Goal: Information Seeking & Learning: Learn about a topic

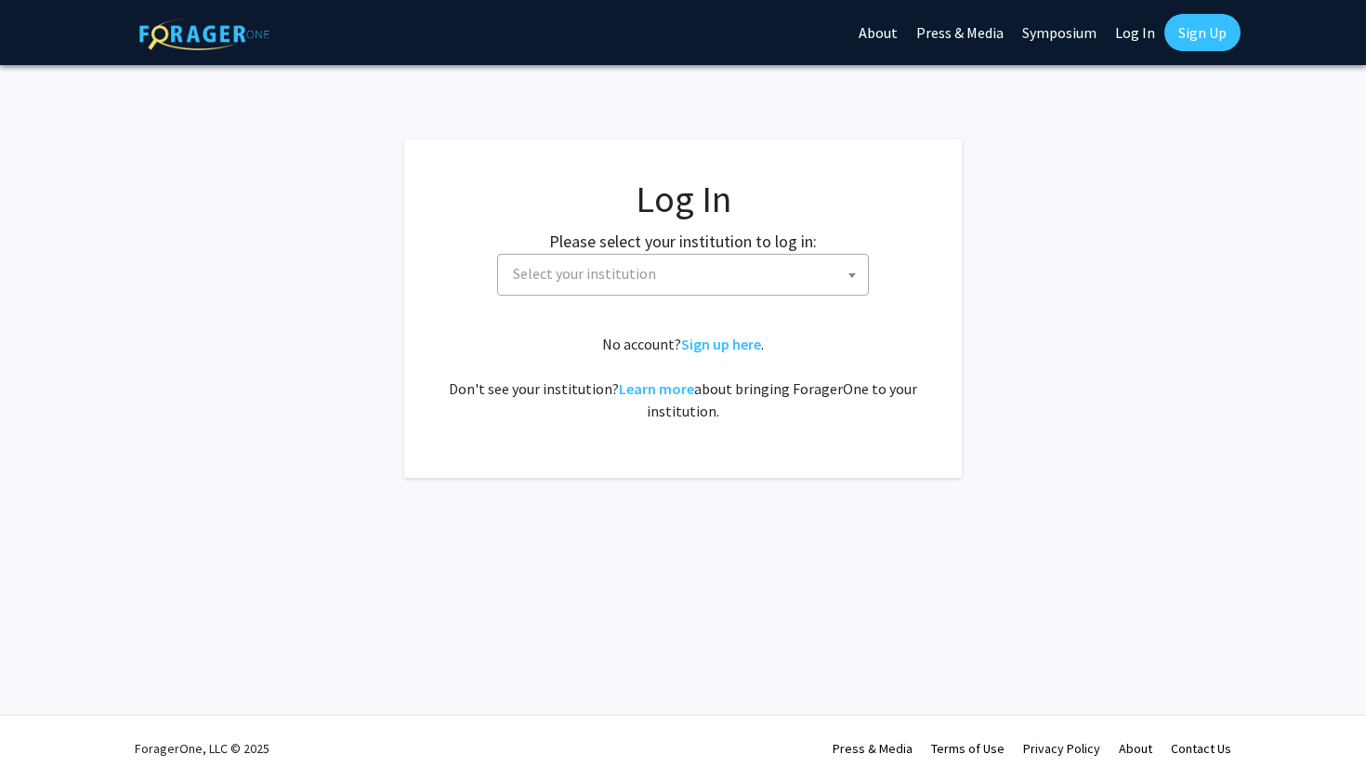
select select
click at [654, 303] on fg-card-body "Log In Please select your institution to log in: [GEOGRAPHIC_DATA] [GEOGRAPHIC_…" at bounding box center [682, 309] width 483 height 264
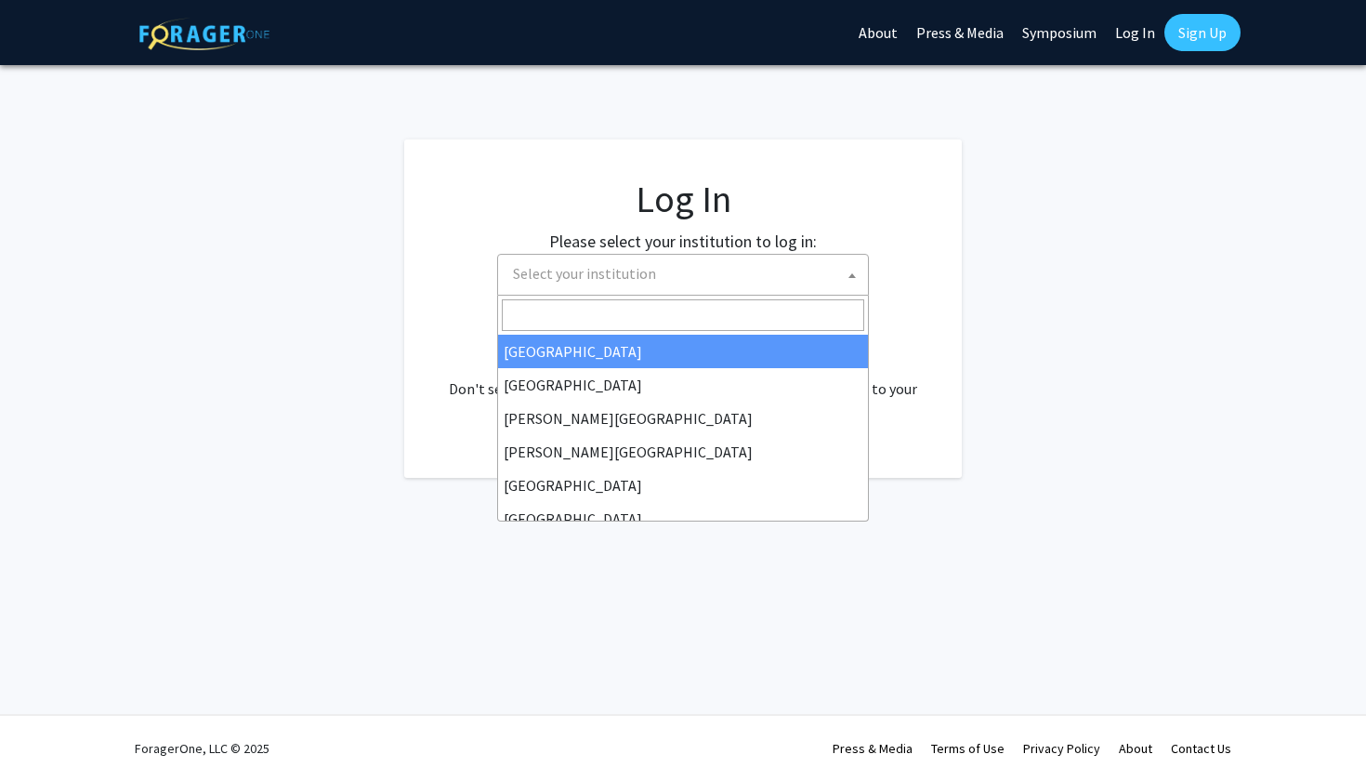
click at [641, 286] on span "Select your institution" at bounding box center [687, 274] width 362 height 38
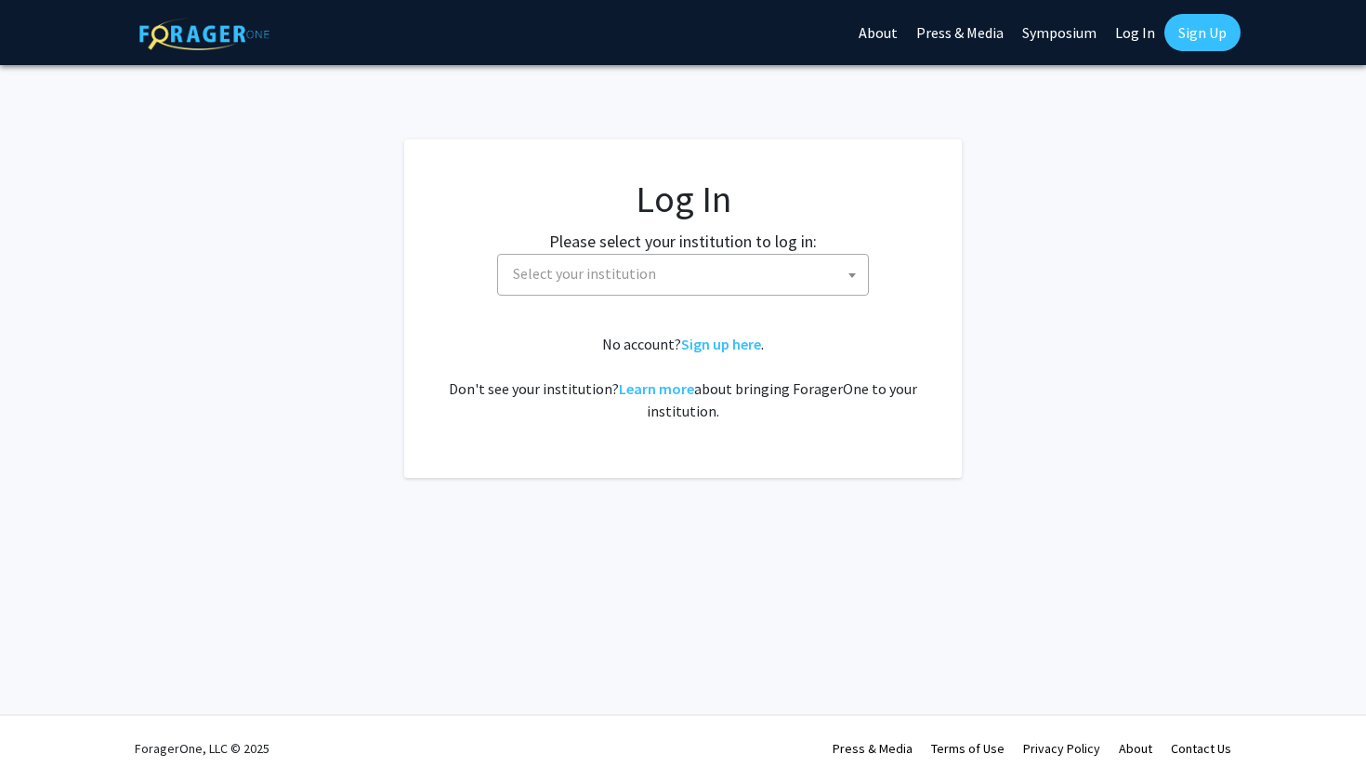
click at [1126, 46] on link "Log In" at bounding box center [1135, 32] width 59 height 65
click at [1129, 39] on link "Log In" at bounding box center [1135, 32] width 59 height 65
click at [1132, 31] on link "Log In" at bounding box center [1135, 32] width 59 height 65
click at [1136, 35] on link "Log In" at bounding box center [1135, 32] width 59 height 65
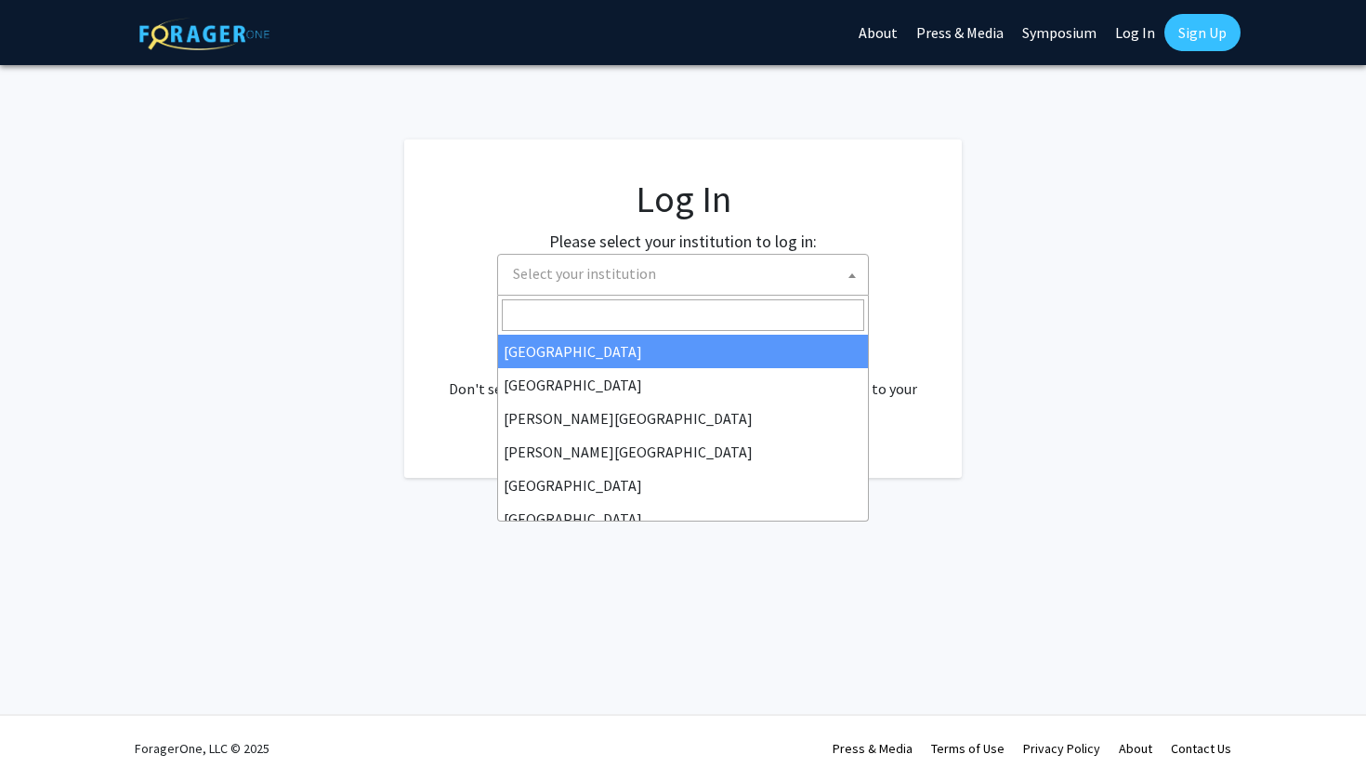
click at [653, 284] on span "Select your institution" at bounding box center [687, 274] width 362 height 38
type input "mo"
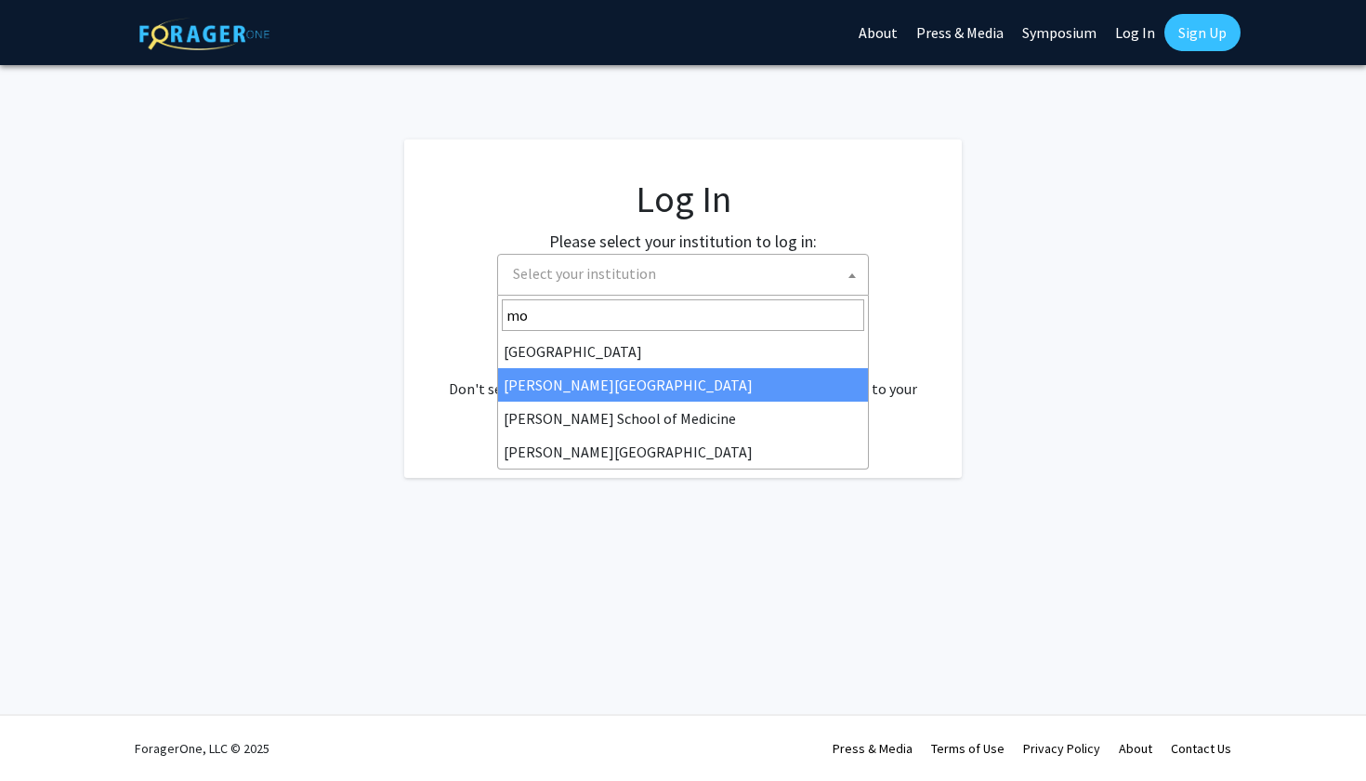
select select "28"
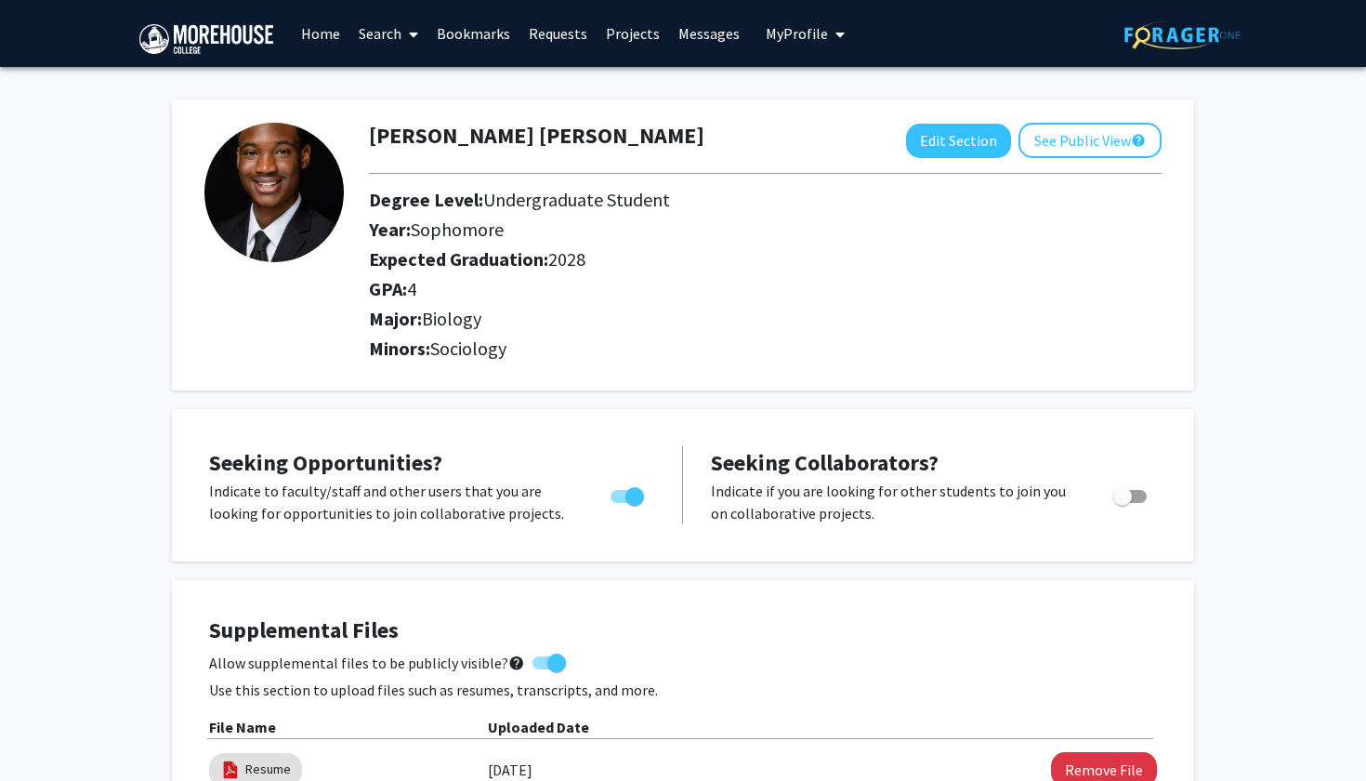
click at [315, 28] on link "Home" at bounding box center [321, 33] width 58 height 65
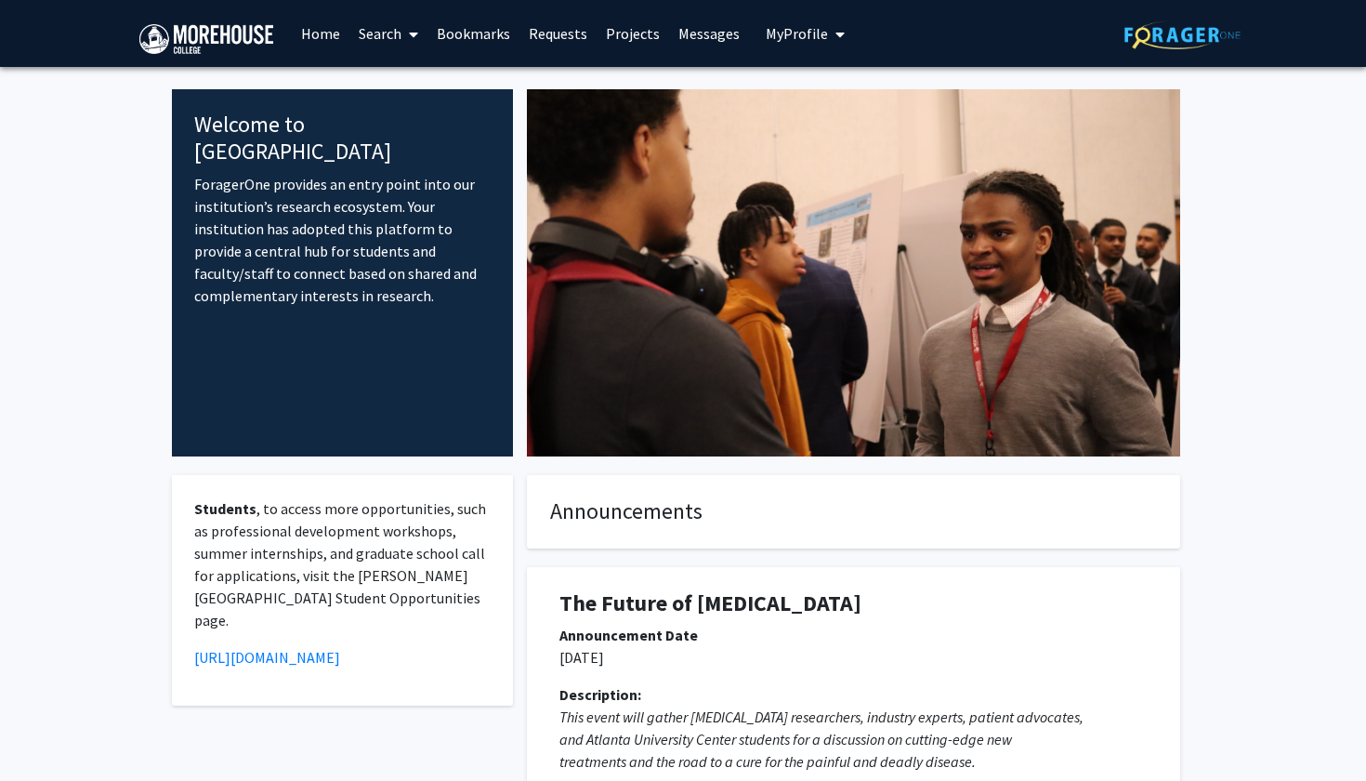
click at [377, 32] on link "Search" at bounding box center [388, 33] width 78 height 65
click at [467, 38] on link "Bookmarks" at bounding box center [473, 33] width 92 height 65
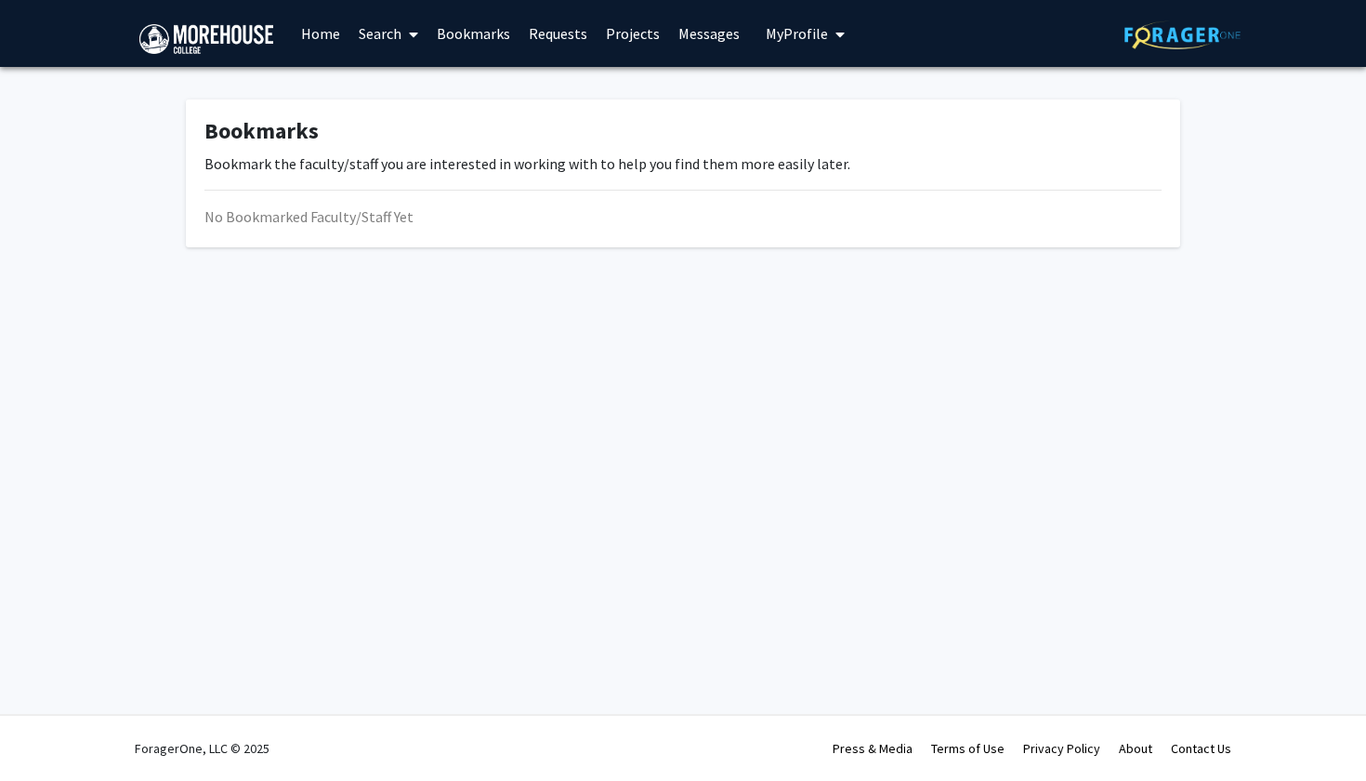
click at [565, 45] on link "Requests" at bounding box center [557, 33] width 77 height 65
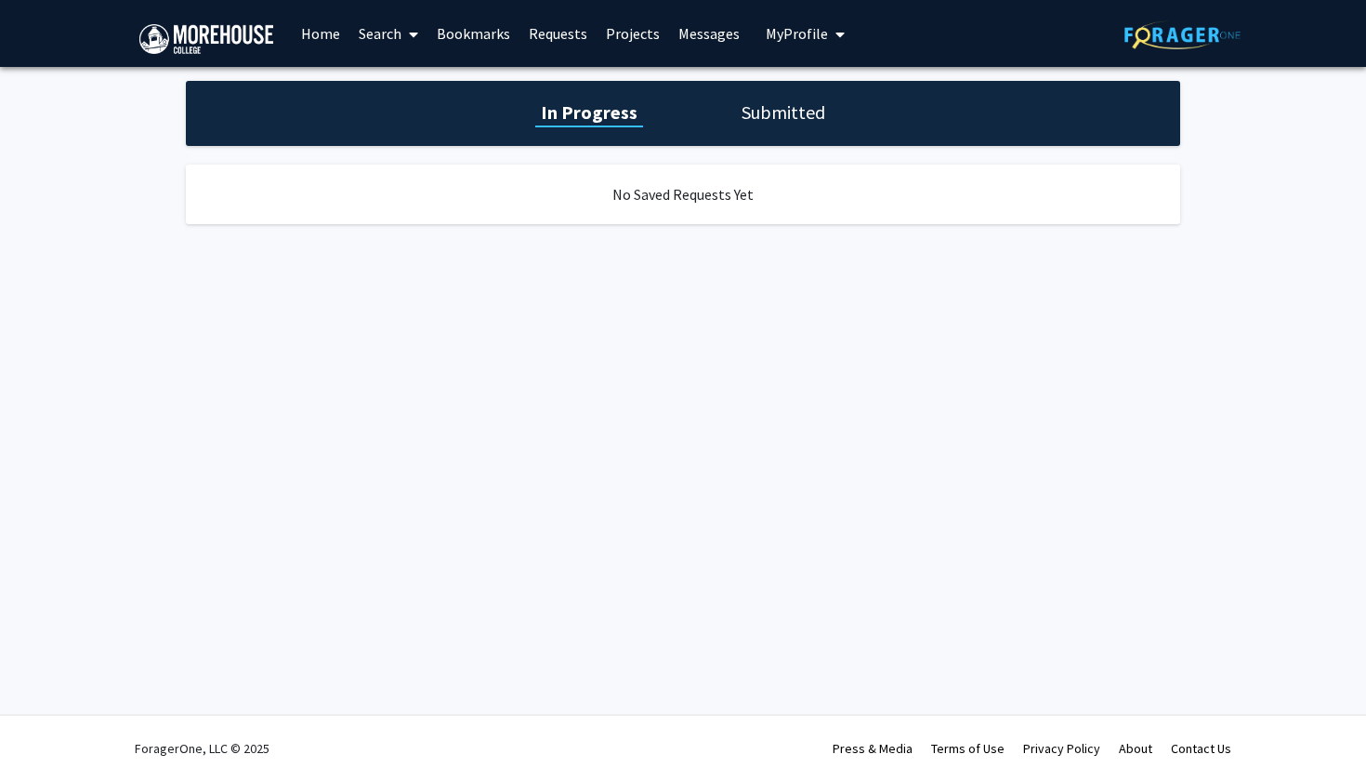
click at [637, 38] on link "Projects" at bounding box center [633, 33] width 72 height 65
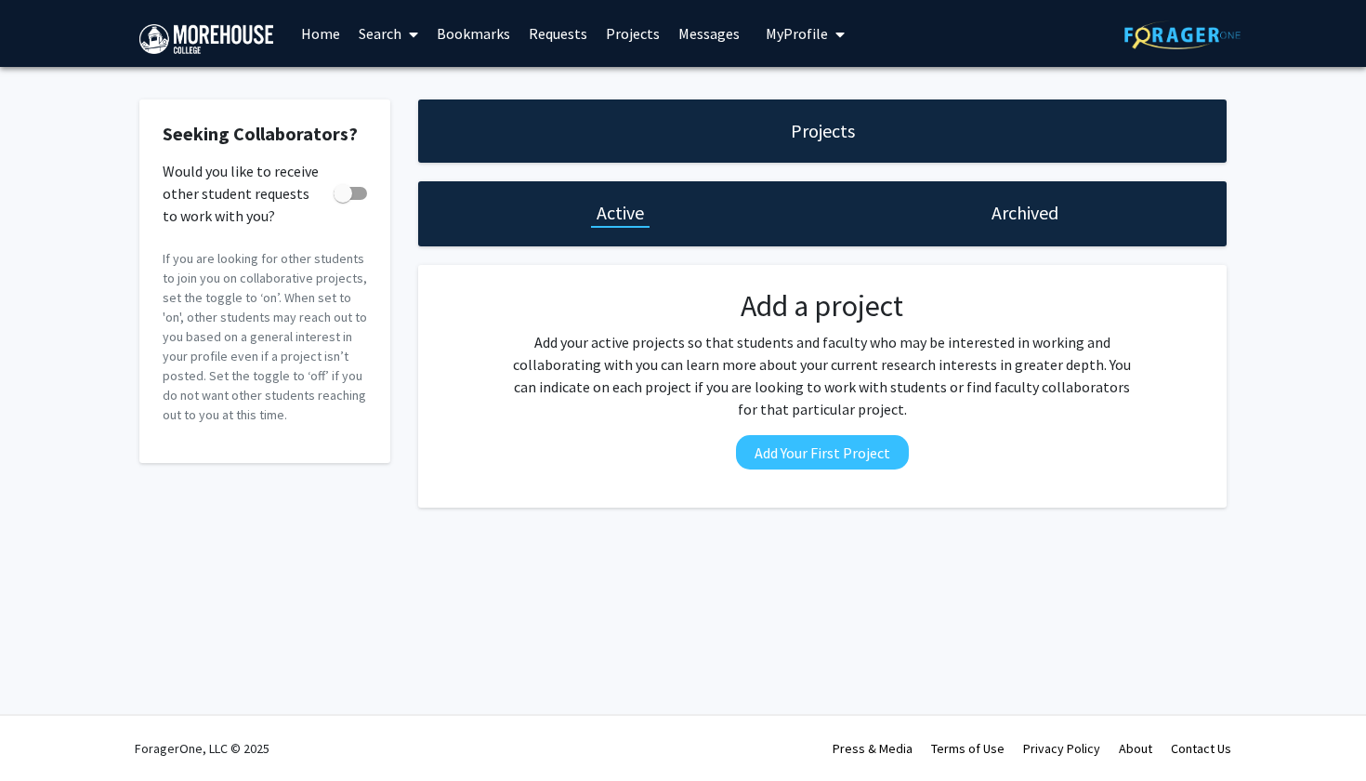
click at [718, 34] on link "Messages" at bounding box center [709, 33] width 80 height 65
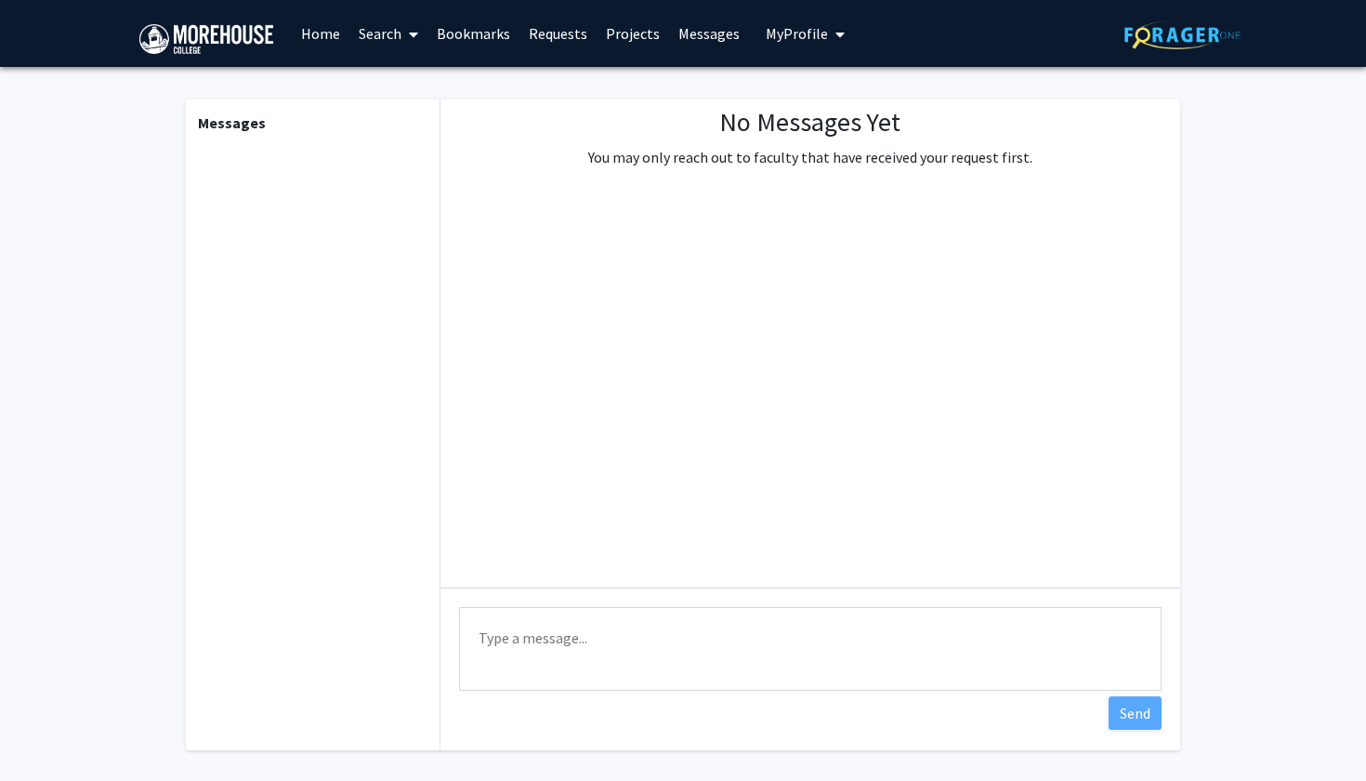
click at [772, 36] on span "My Profile" at bounding box center [797, 33] width 62 height 19
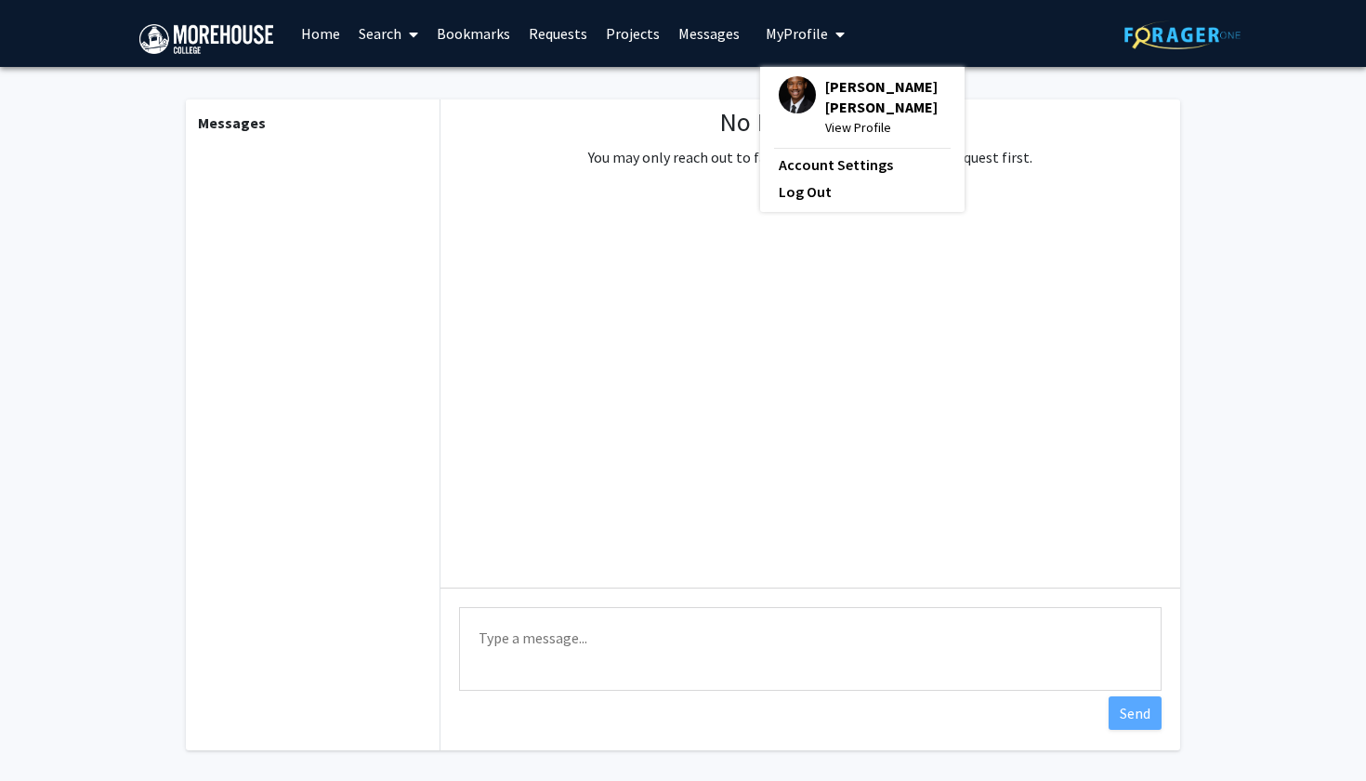
click at [371, 37] on link "Search" at bounding box center [388, 33] width 78 height 65
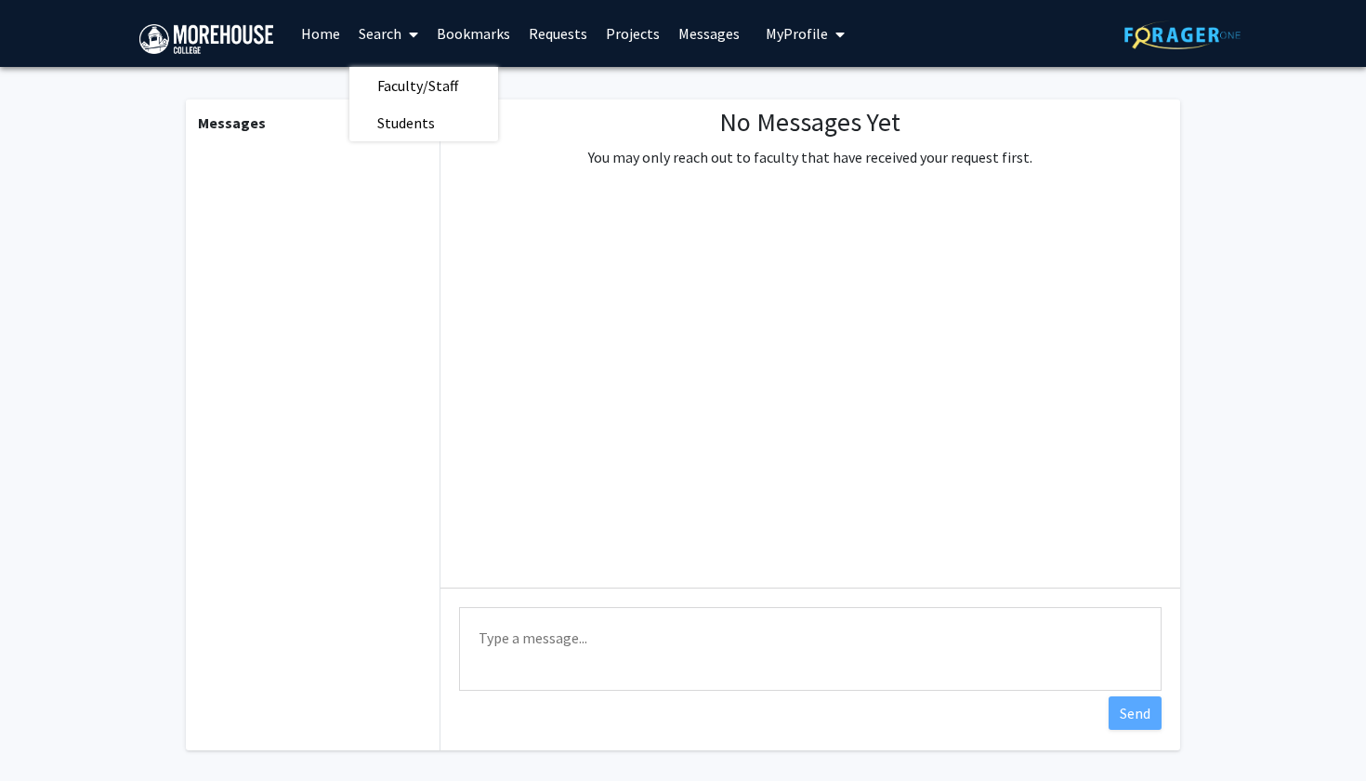
click at [303, 39] on link "Home" at bounding box center [321, 33] width 58 height 65
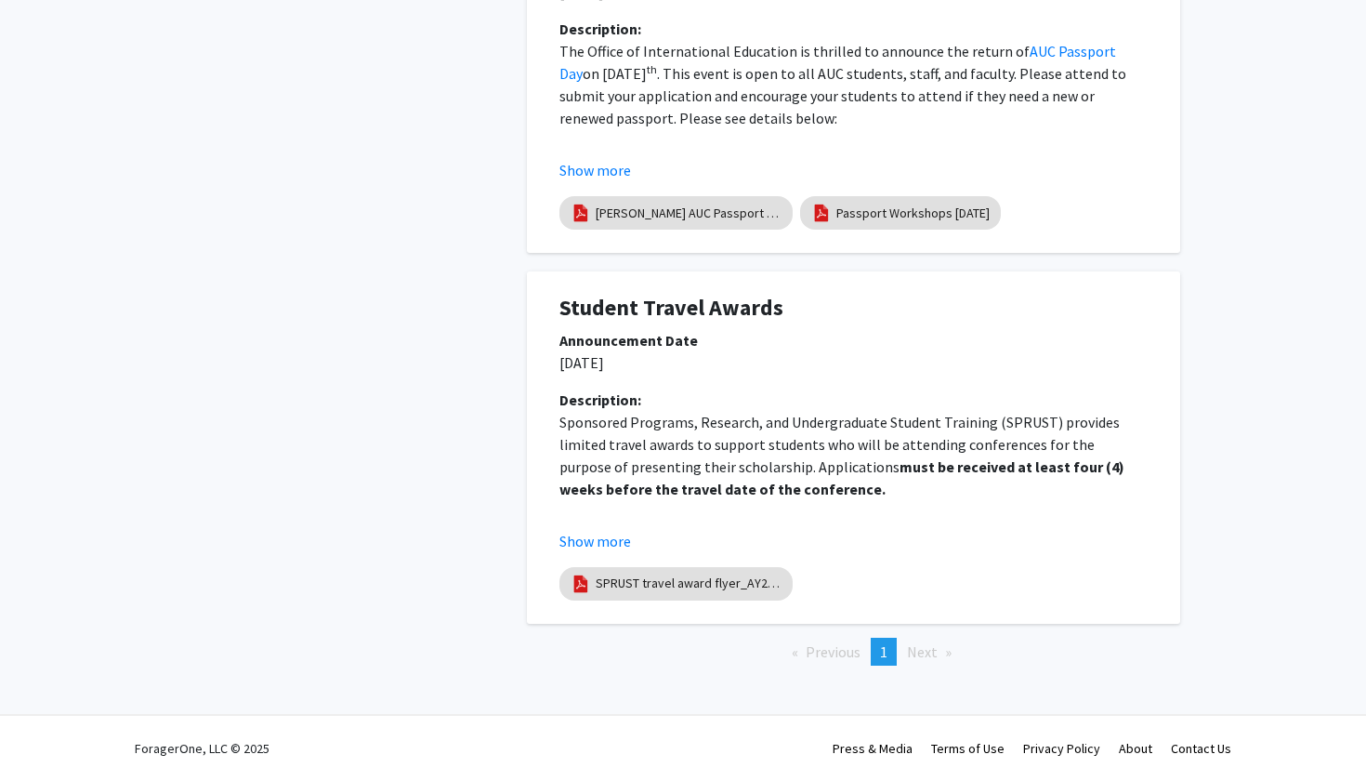
scroll to position [1036, 0]
click at [921, 650] on span "Next page" at bounding box center [922, 651] width 31 height 19
click at [891, 652] on li "You're on page 1" at bounding box center [884, 651] width 26 height 28
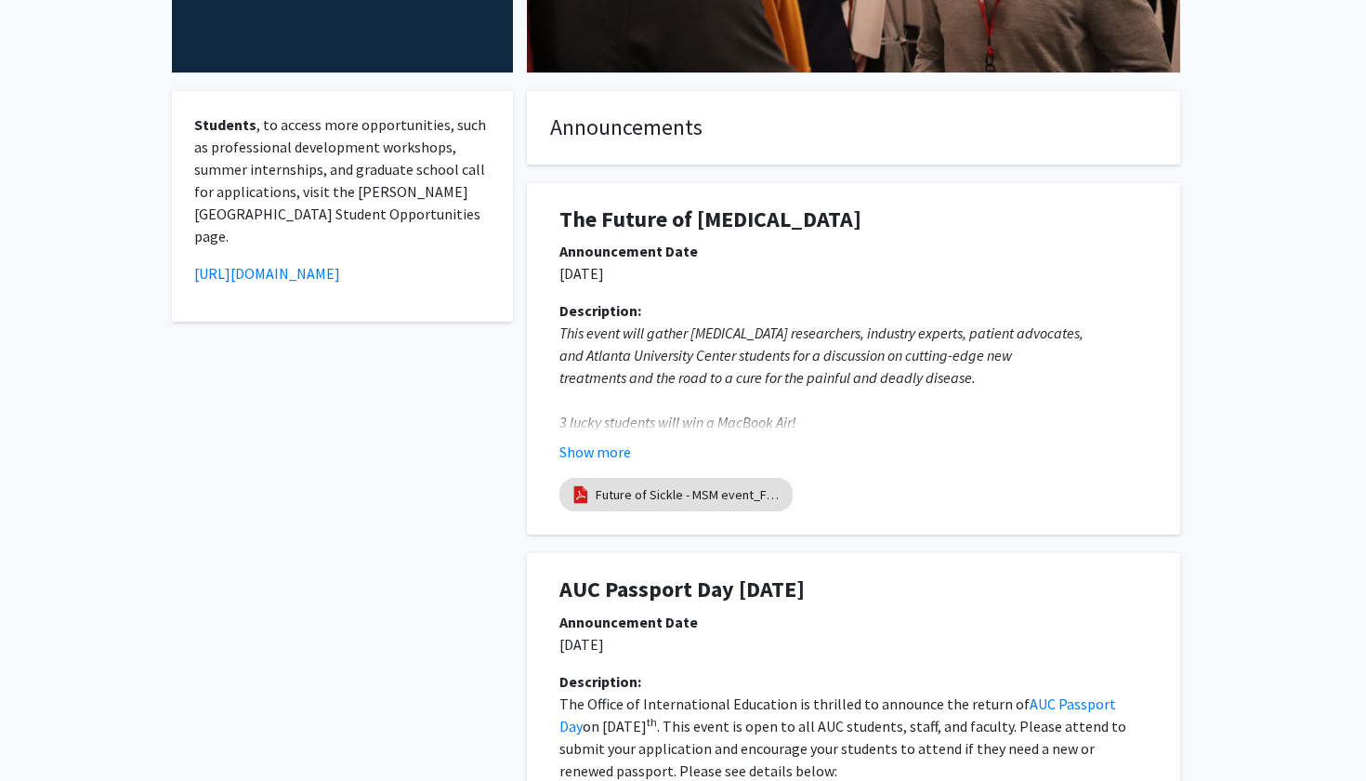
scroll to position [375, 0]
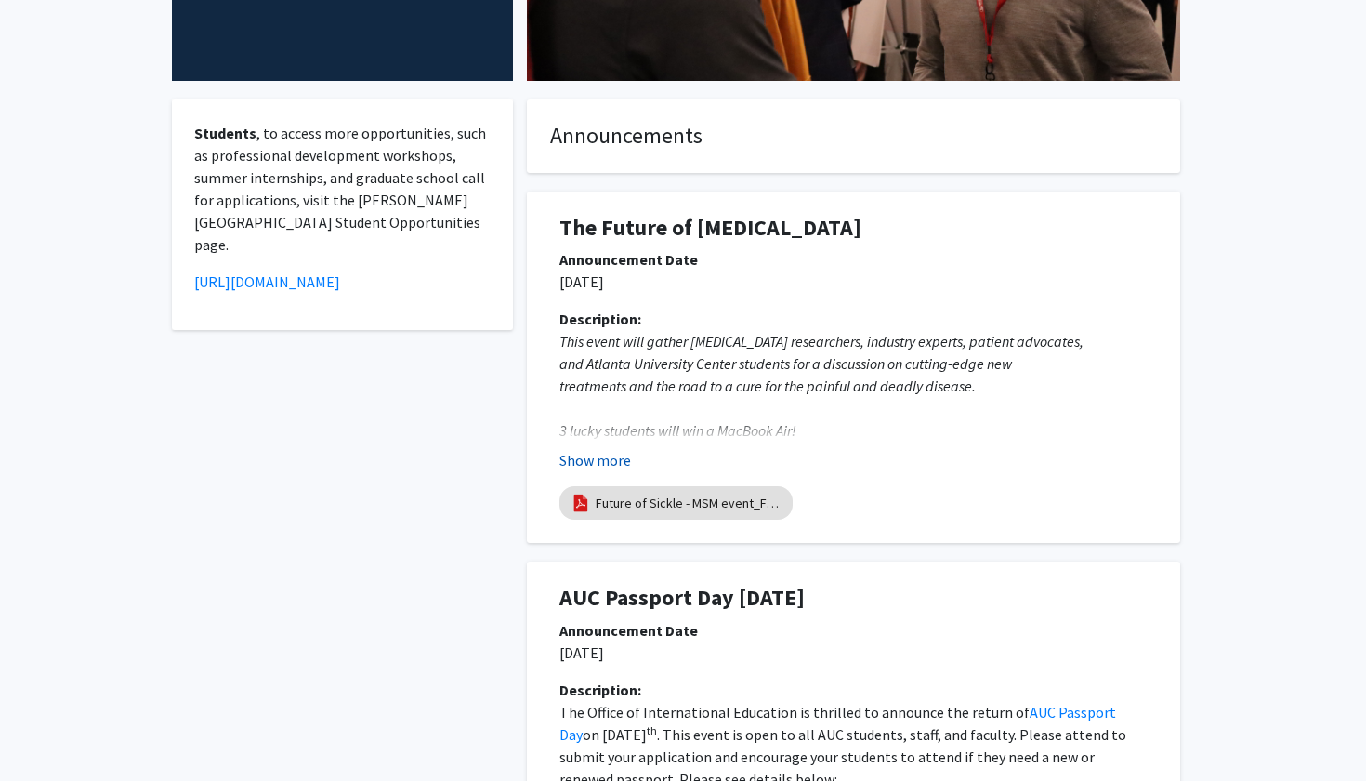
click at [609, 462] on button "Show more" at bounding box center [595, 460] width 72 height 22
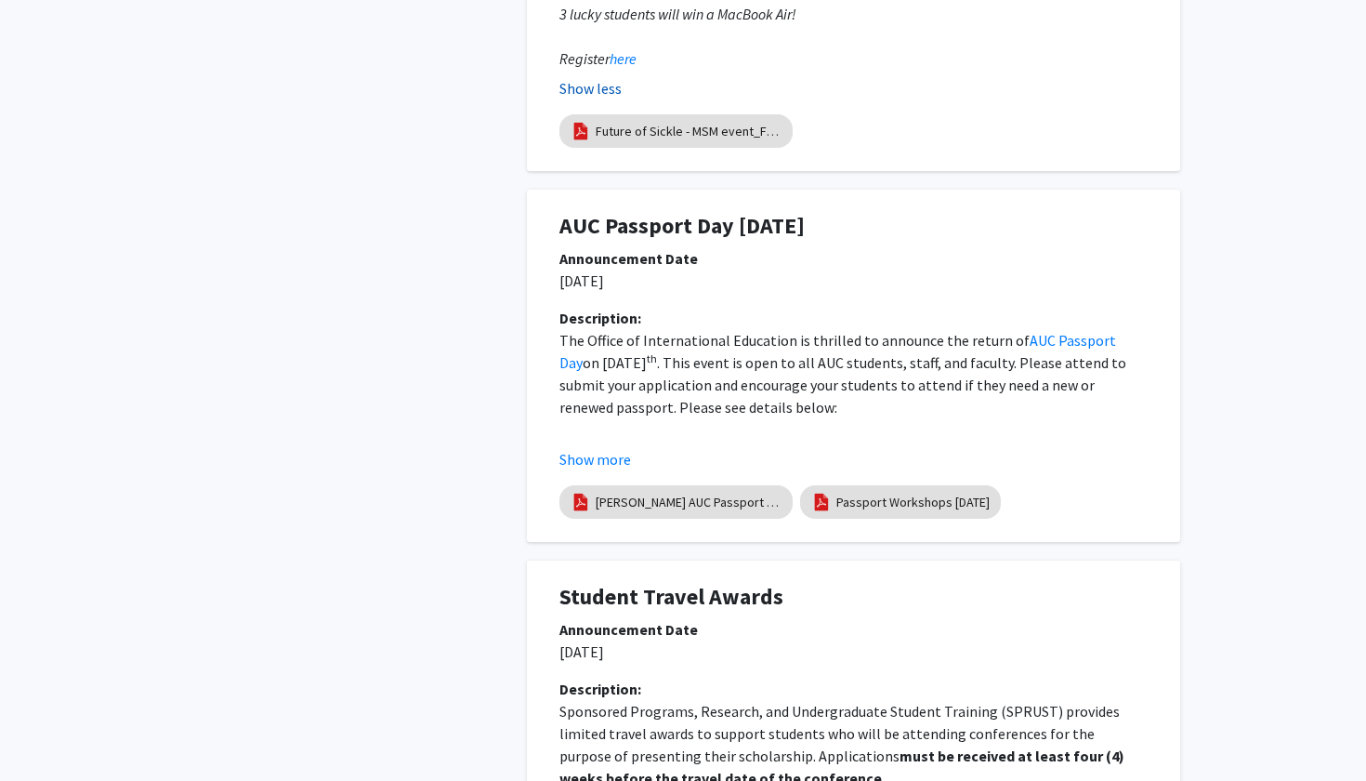
scroll to position [828, 0]
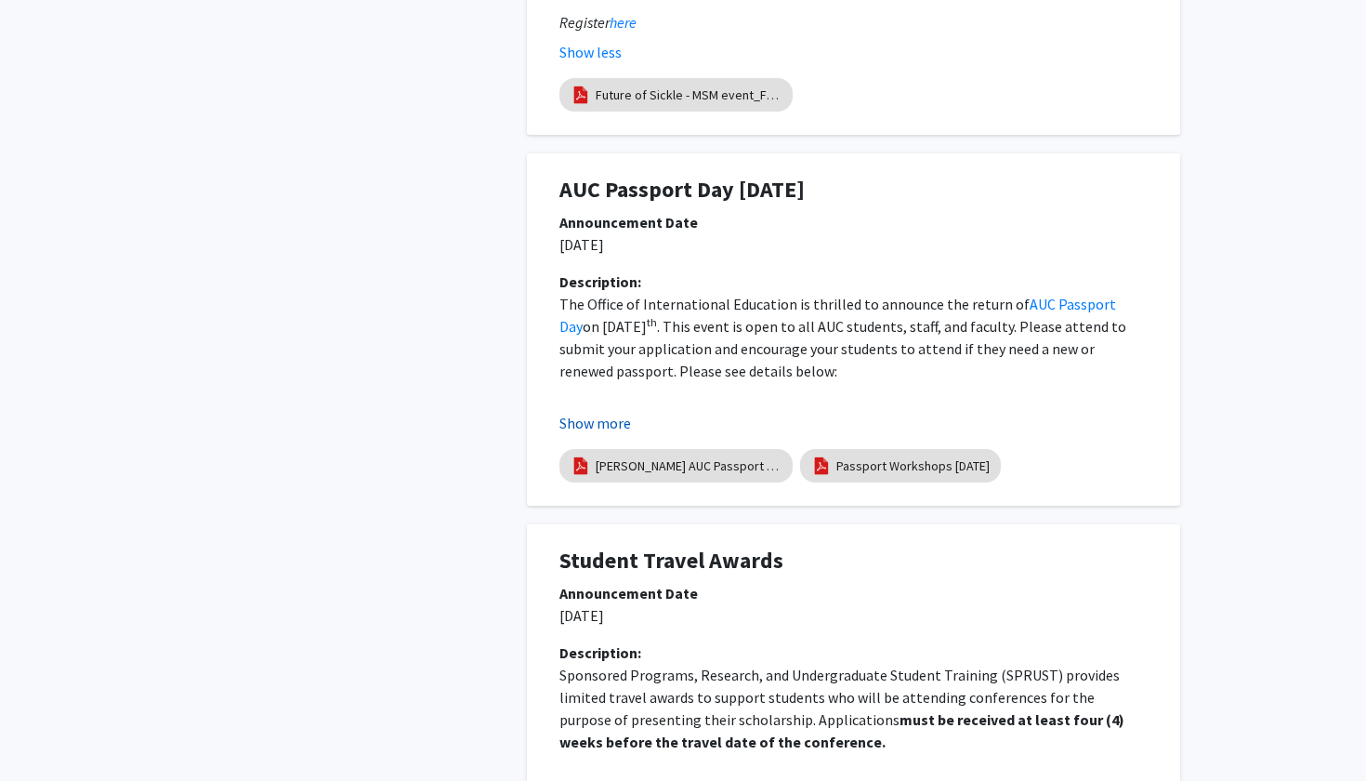
click at [598, 428] on button "Show more" at bounding box center [595, 423] width 72 height 22
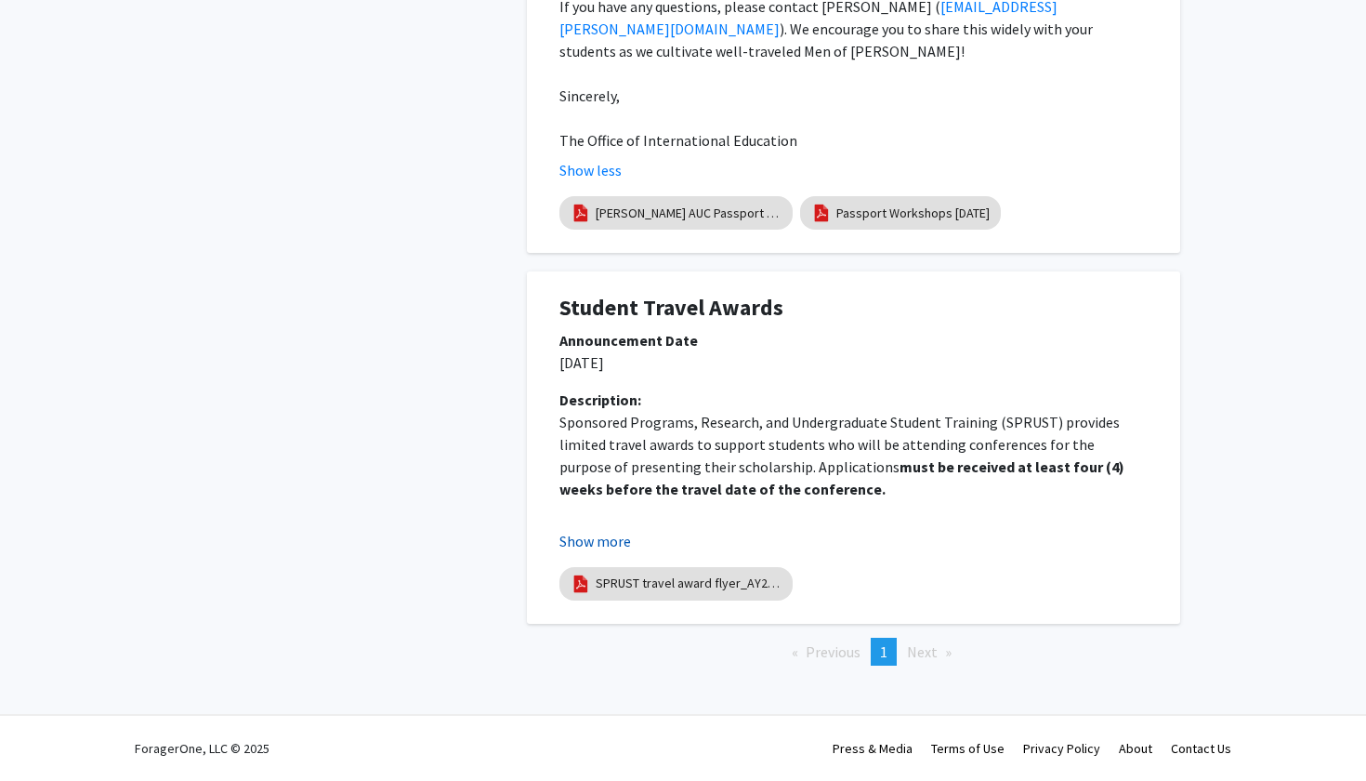
scroll to position [1661, 0]
click at [604, 542] on button "Show more" at bounding box center [595, 541] width 72 height 22
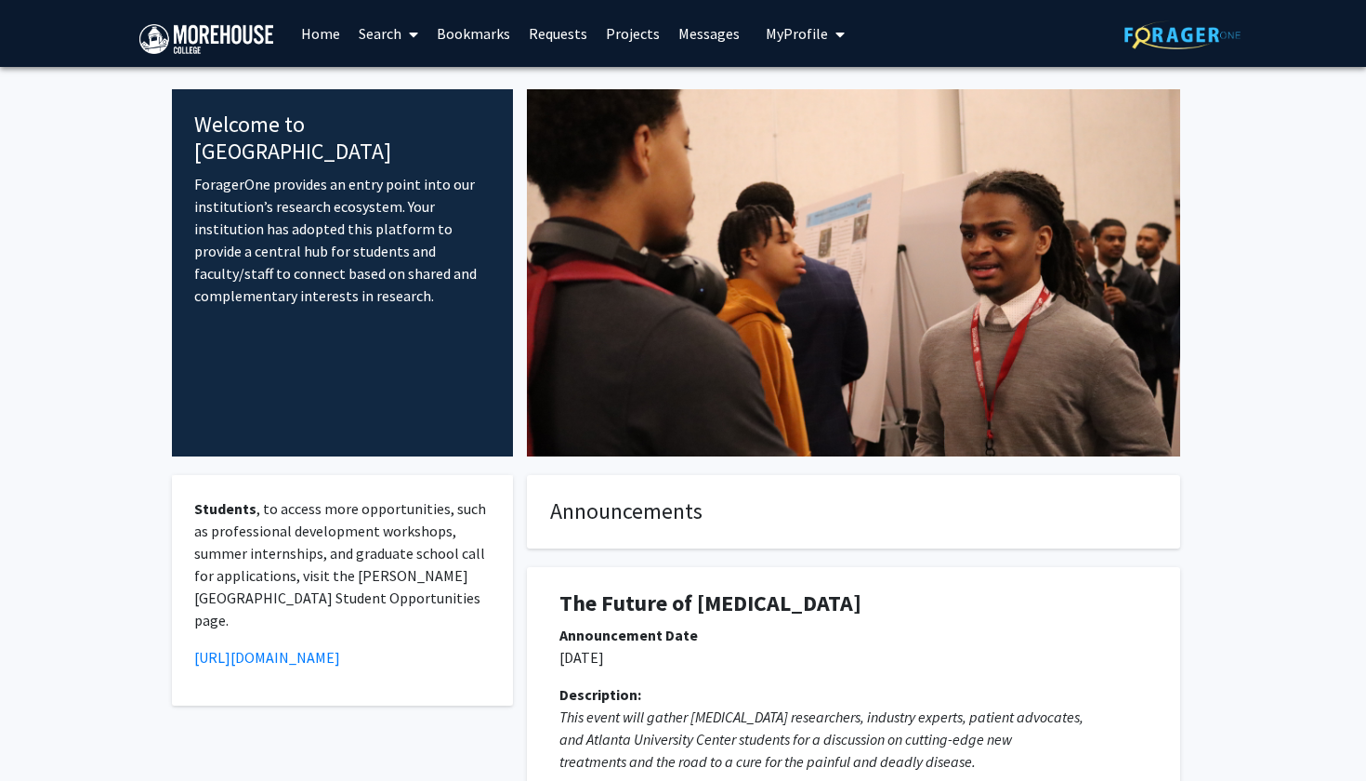
scroll to position [0, 0]
click at [340, 648] on link "https://tigers1867.sharepoint.com/teams/STEMStudentOpportunities" at bounding box center [267, 657] width 146 height 19
click at [800, 33] on span "My Profile" at bounding box center [797, 33] width 62 height 19
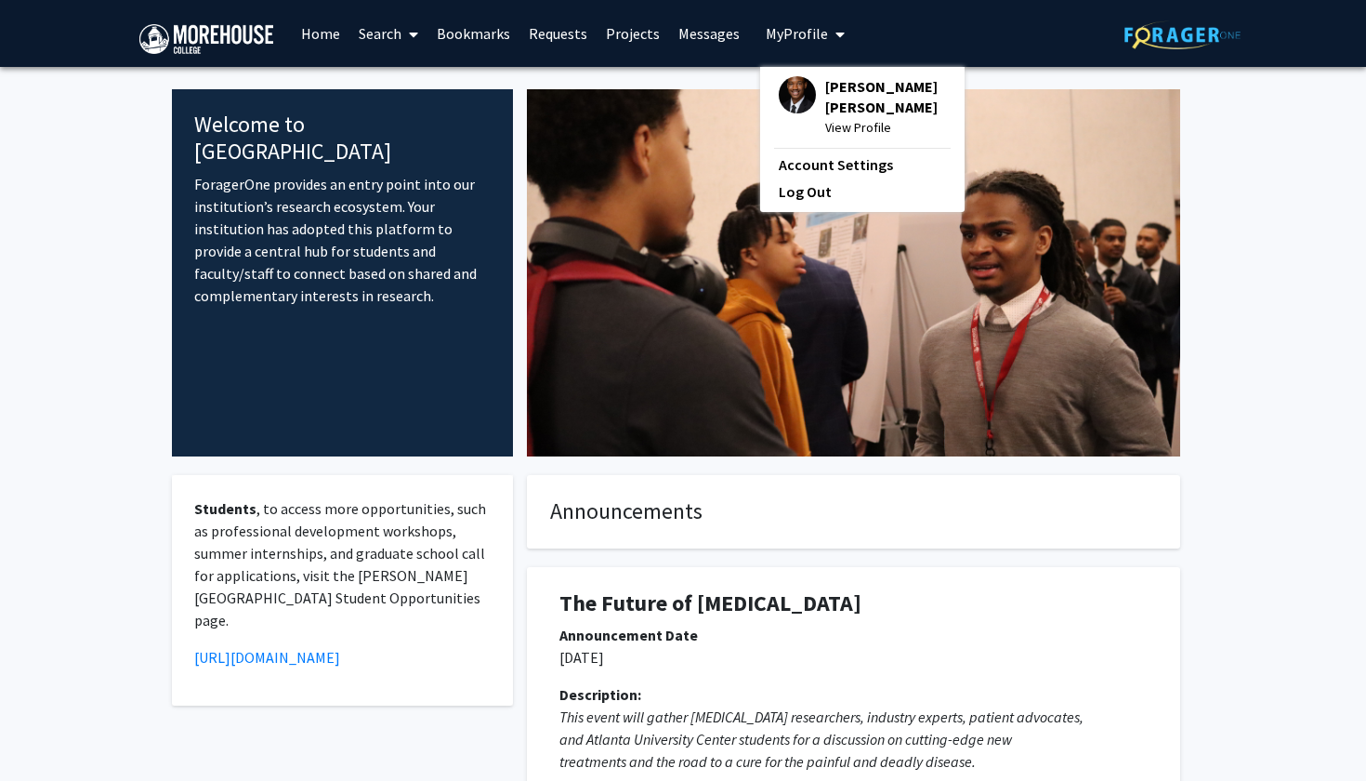
click at [829, 86] on span "Zarek Moore" at bounding box center [885, 96] width 121 height 41
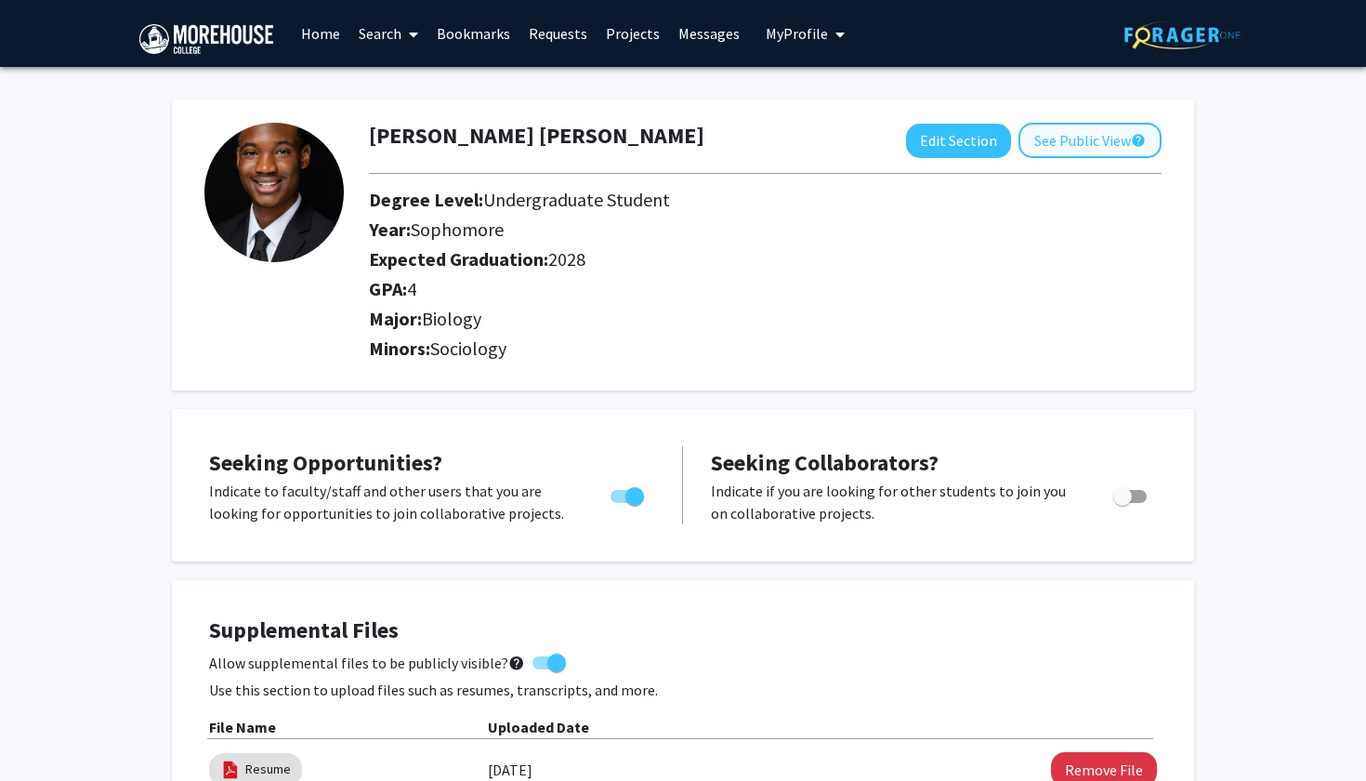
click at [1075, 146] on button "See Public View help" at bounding box center [1089, 140] width 143 height 35
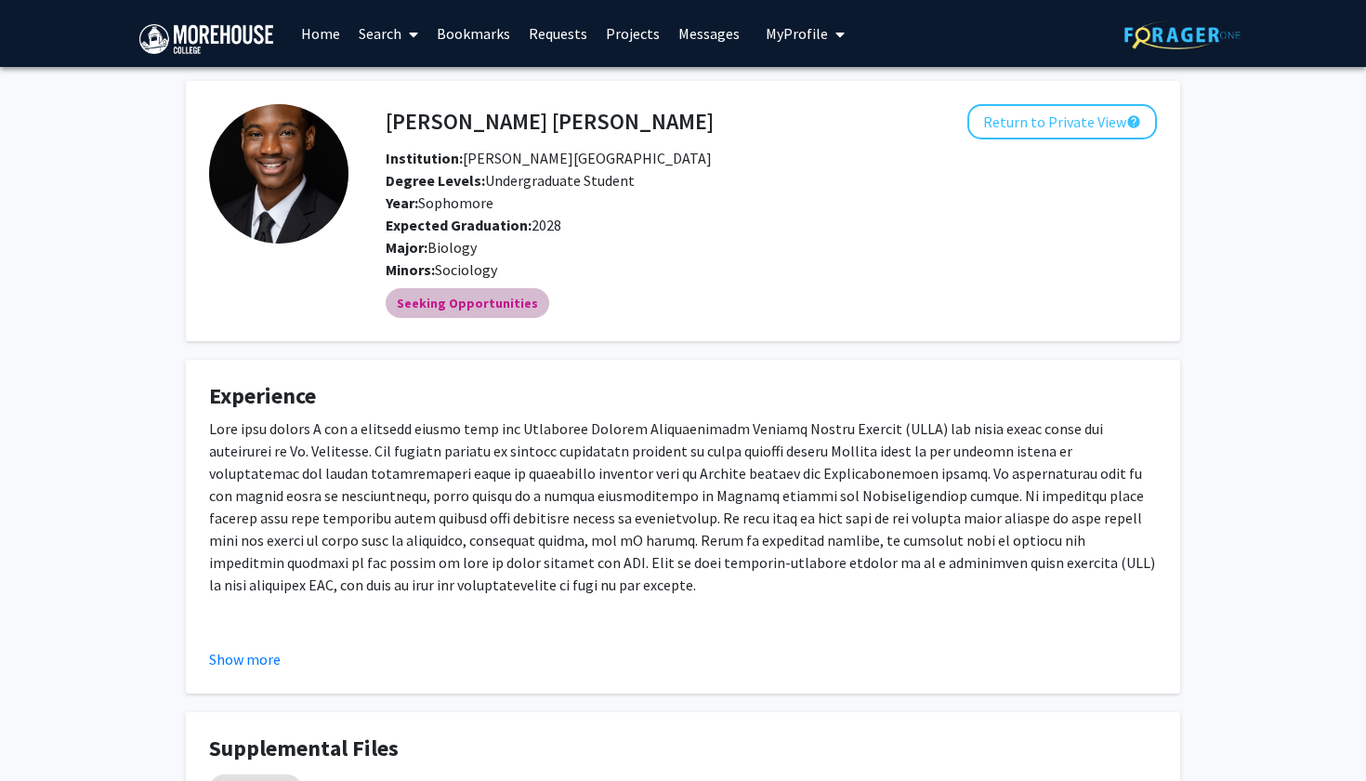
click at [490, 298] on mat-chip "Seeking Opportunities" at bounding box center [468, 303] width 164 height 30
click at [278, 199] on img at bounding box center [278, 173] width 139 height 139
click at [1038, 126] on button "Return to Private View help" at bounding box center [1062, 121] width 190 height 35
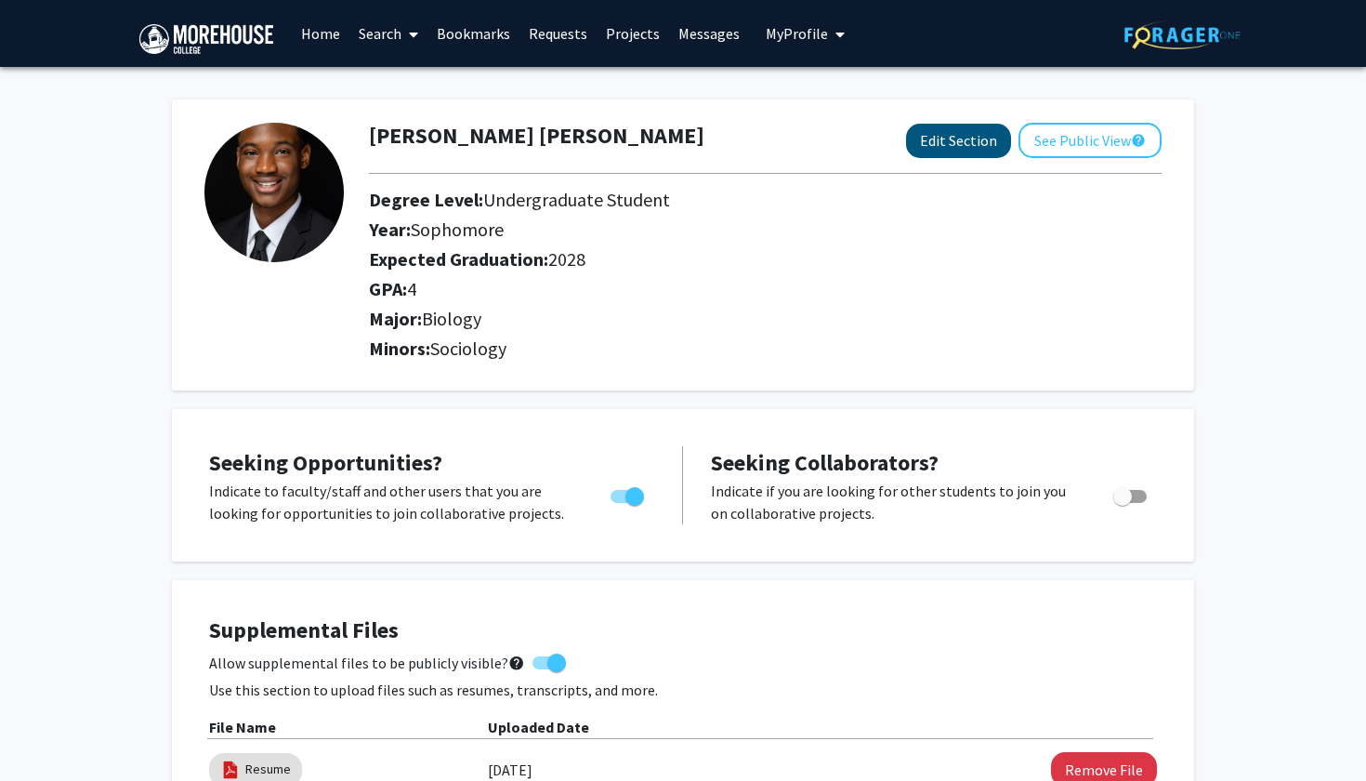
click at [938, 142] on button "Edit Section" at bounding box center [958, 141] width 105 height 34
select select "sophomore"
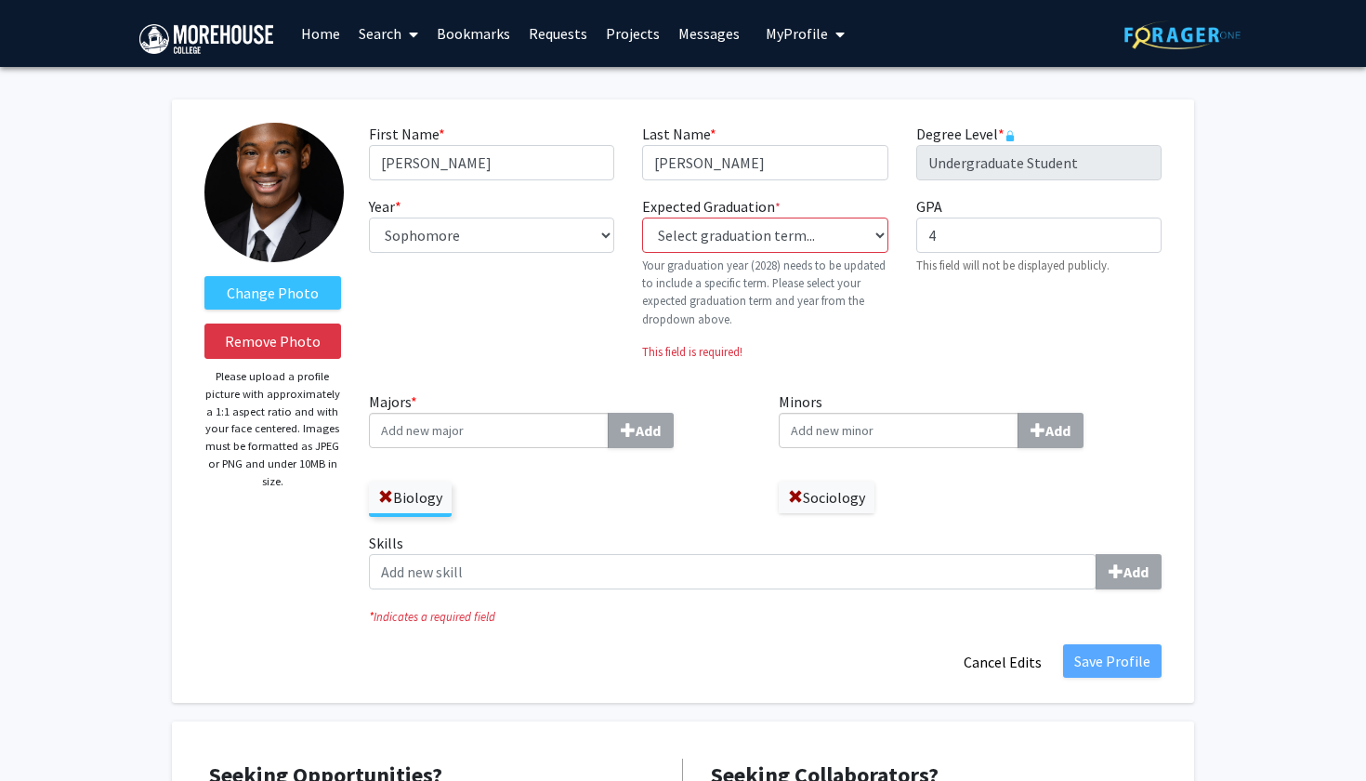
click at [257, 210] on img at bounding box center [273, 192] width 139 height 139
select select "42: spring_2028"
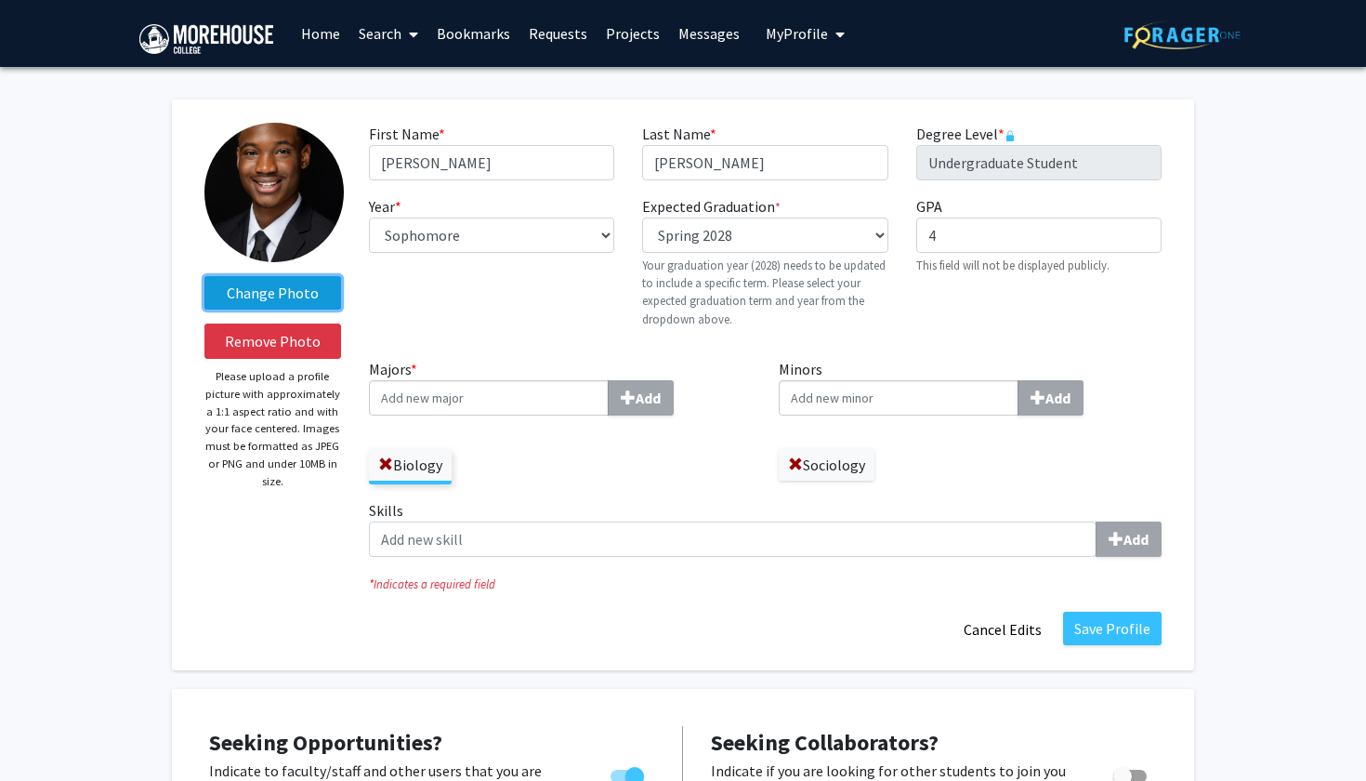
click at [294, 300] on label "Change Photo" at bounding box center [272, 292] width 137 height 33
click at [0, 0] on input "Change Photo" at bounding box center [0, 0] width 0 height 0
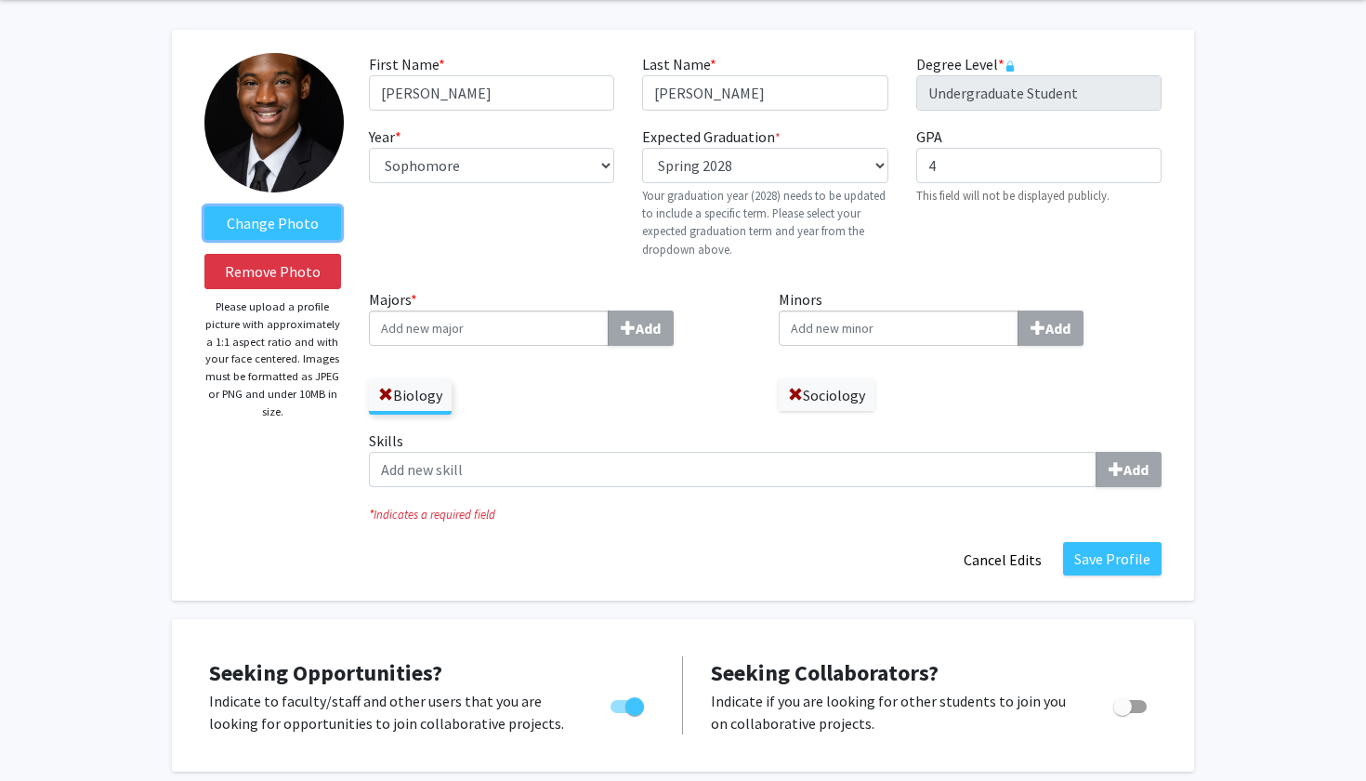
scroll to position [85, 0]
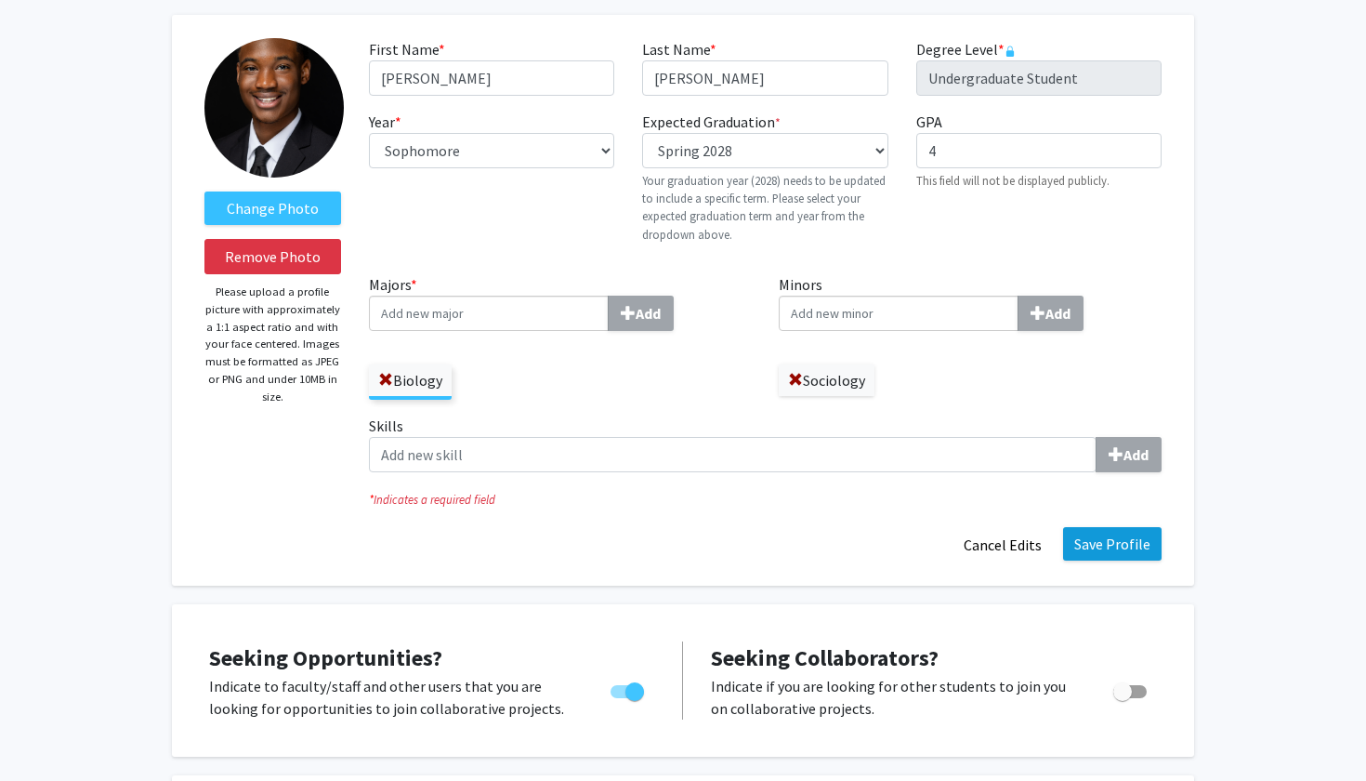
click at [1105, 544] on button "Save Profile" at bounding box center [1112, 543] width 98 height 33
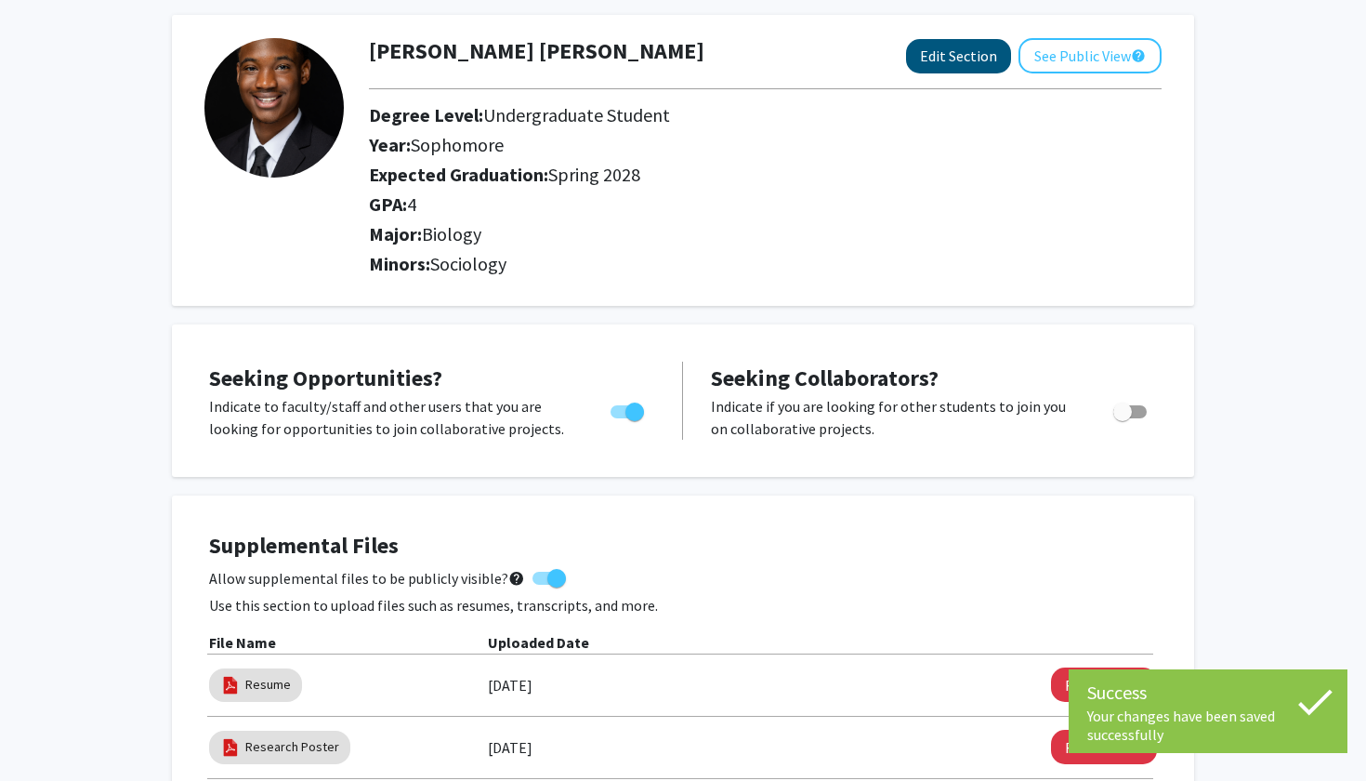
click at [973, 64] on button "Edit Section" at bounding box center [958, 56] width 105 height 34
select select "sophomore"
select select "41: spring_2028"
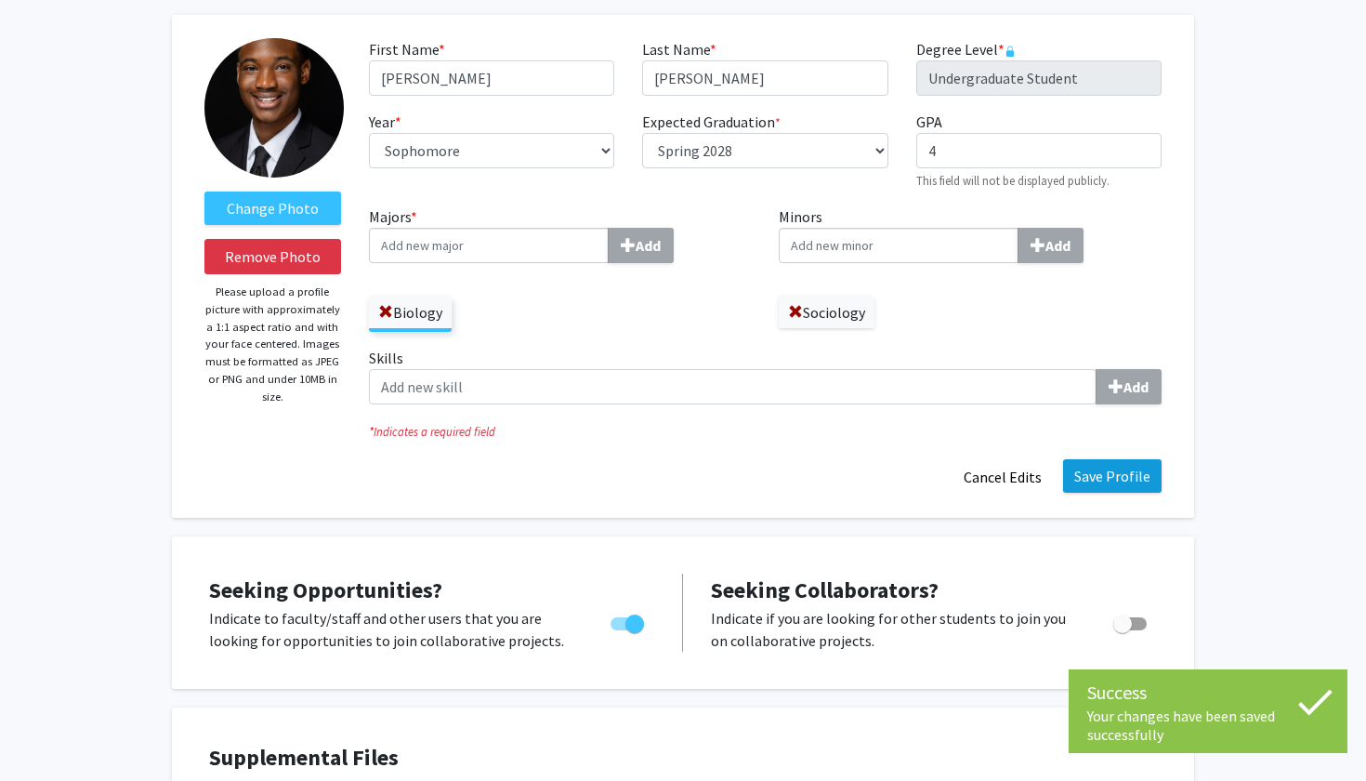
click at [1102, 473] on button "Save Profile" at bounding box center [1112, 475] width 98 height 33
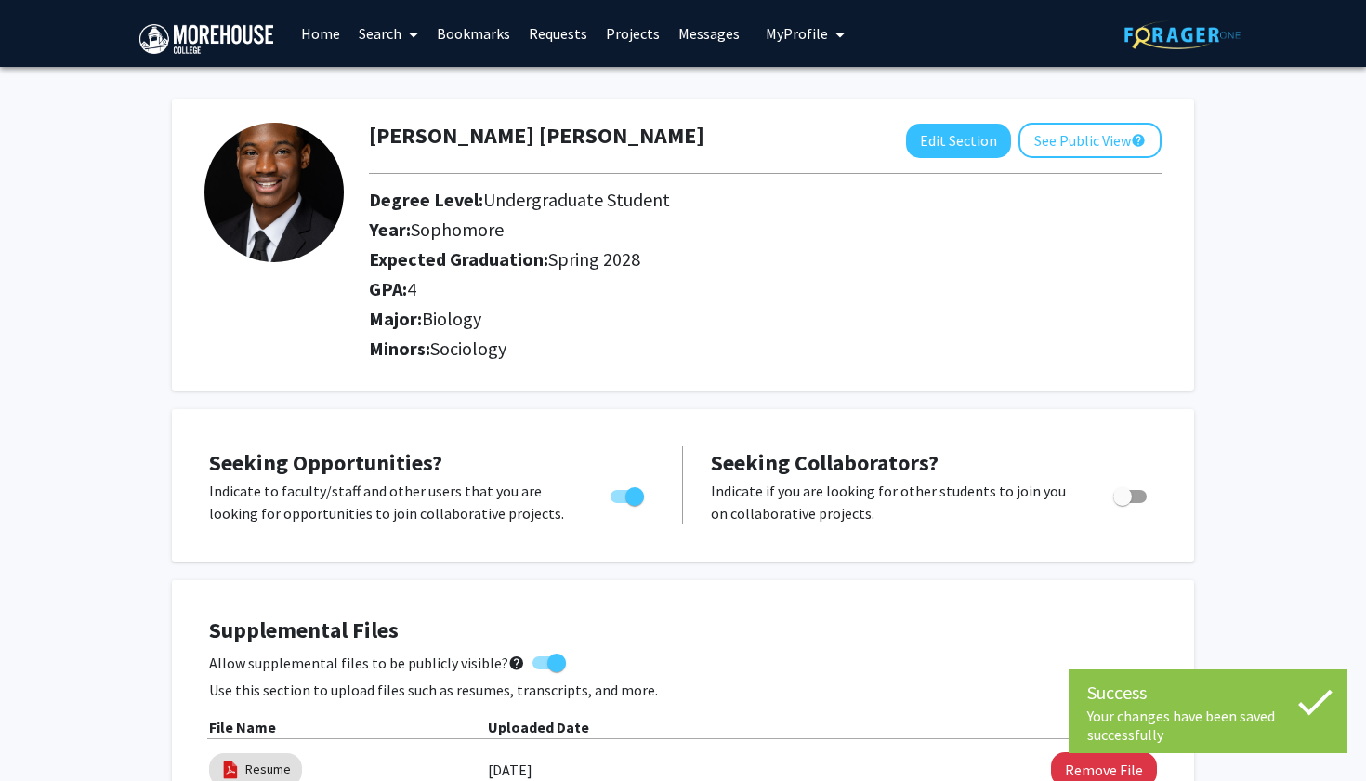
scroll to position [0, 0]
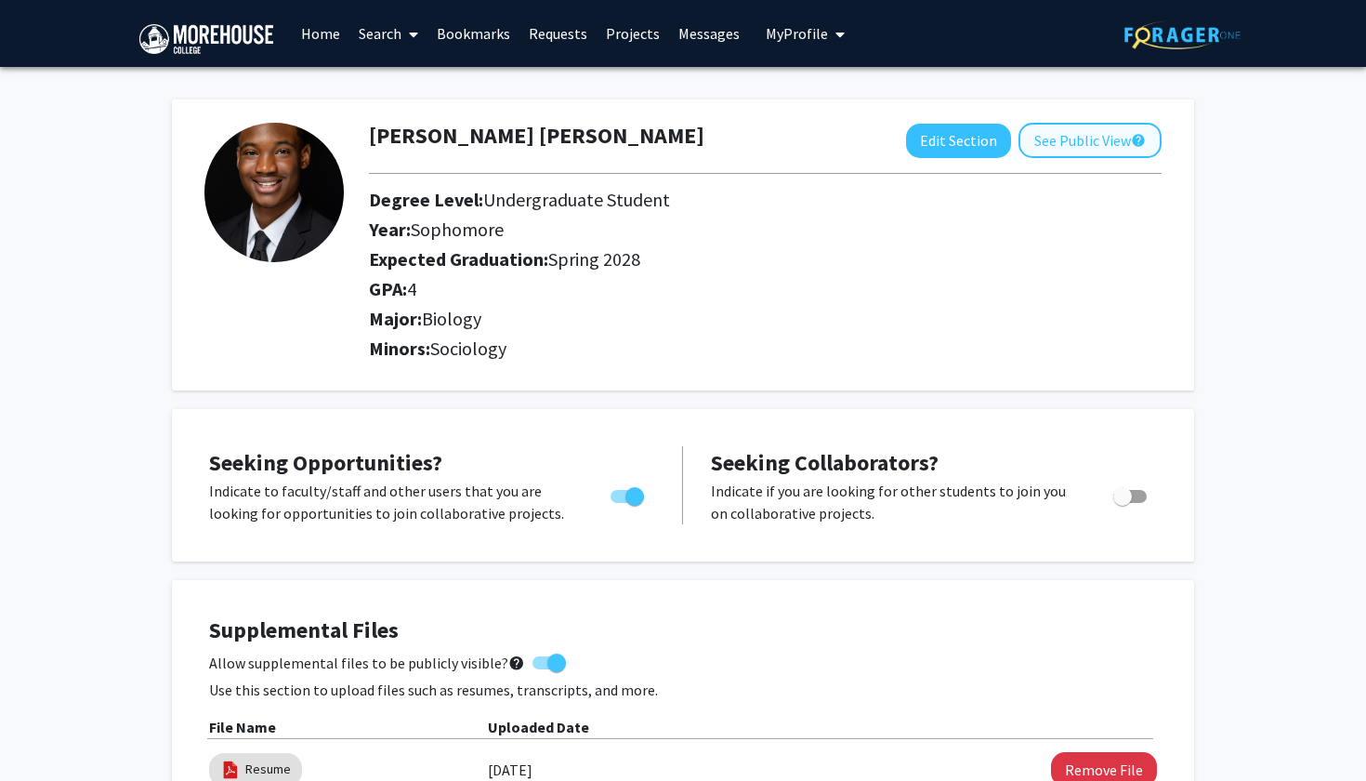
click at [1056, 156] on button "See Public View help" at bounding box center [1089, 140] width 143 height 35
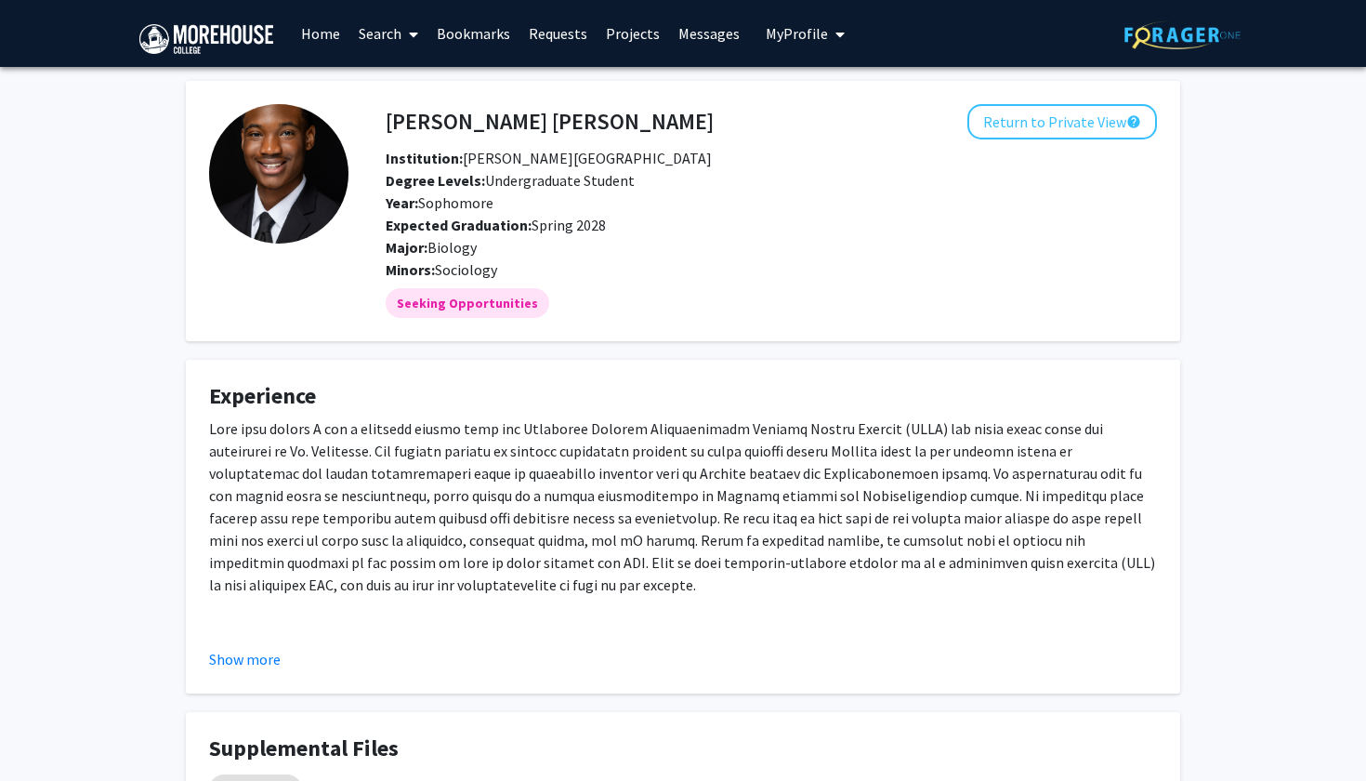
click at [442, 40] on link "Bookmarks" at bounding box center [473, 33] width 92 height 65
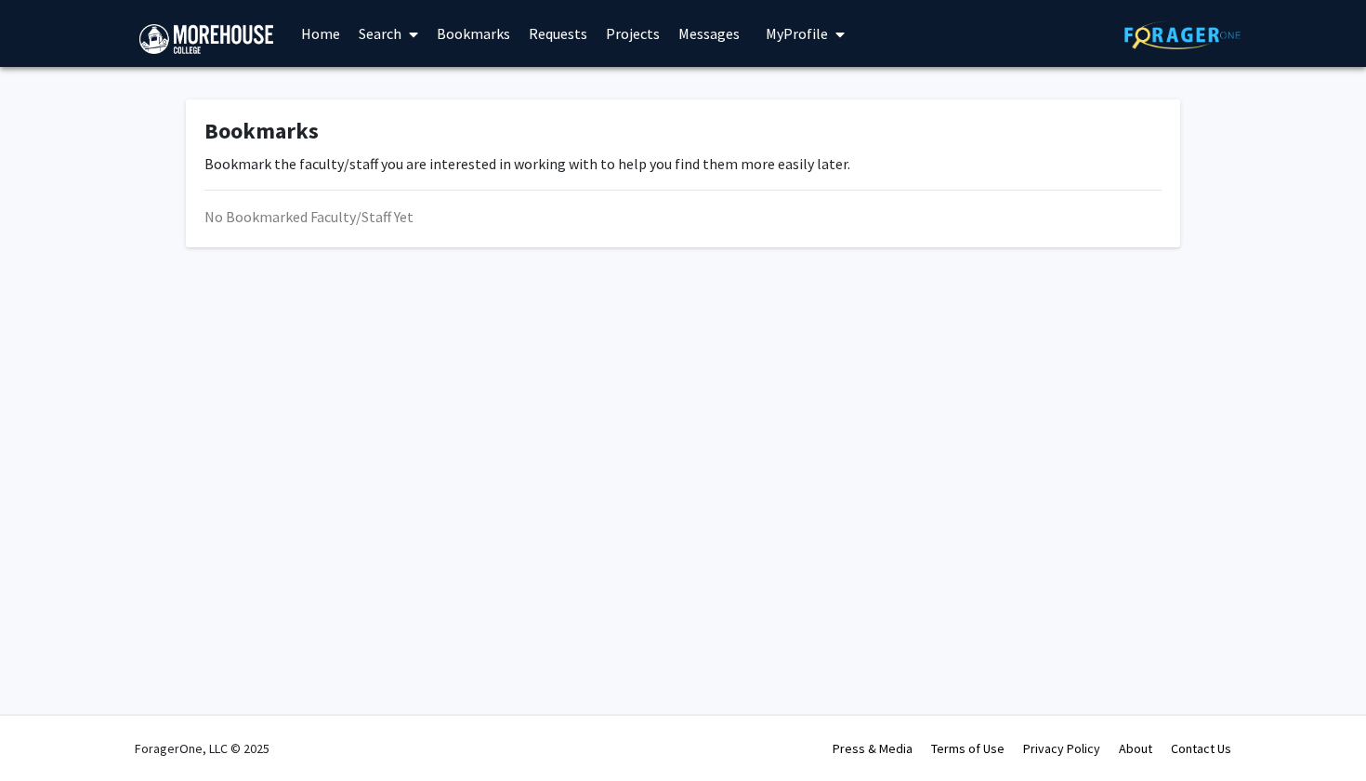
click at [373, 44] on link "Search" at bounding box center [388, 33] width 78 height 65
click at [414, 95] on span "Faculty/Staff" at bounding box center [417, 85] width 137 height 37
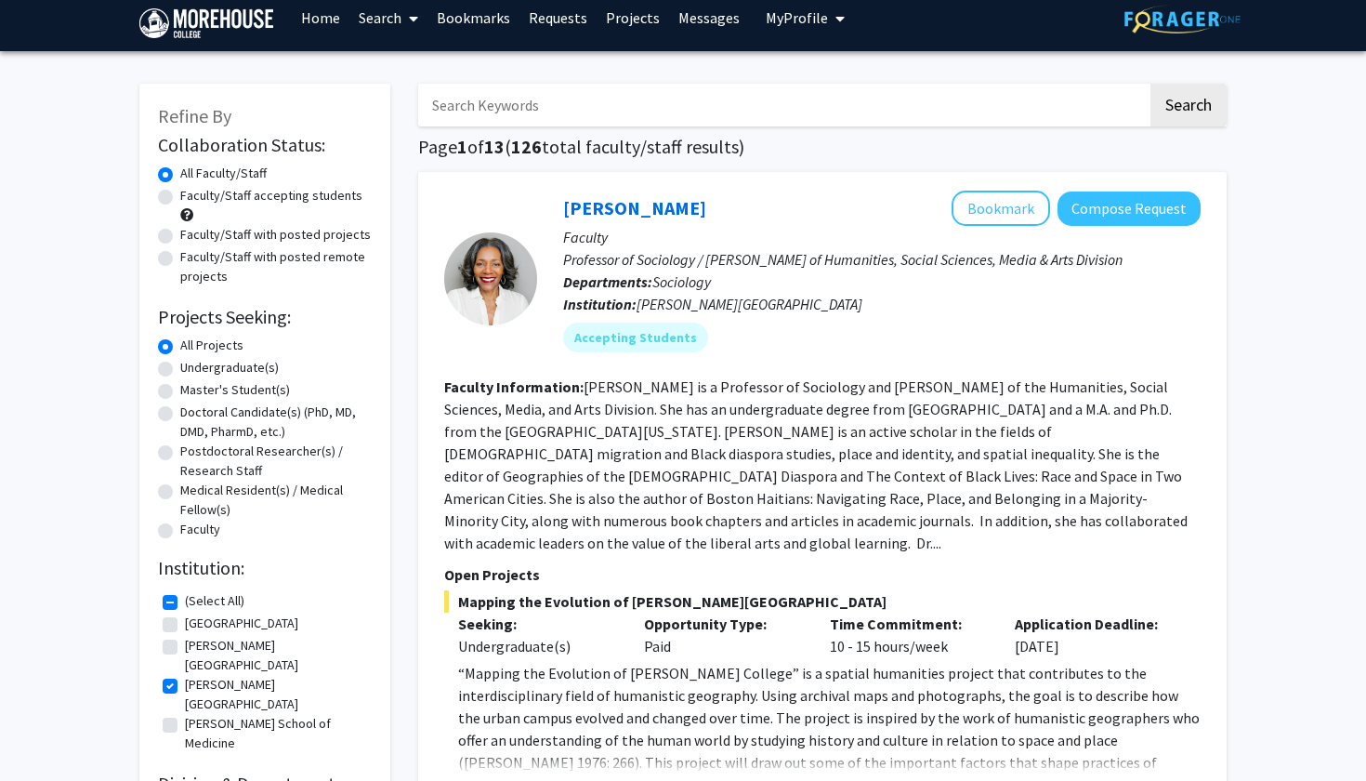
scroll to position [33, 0]
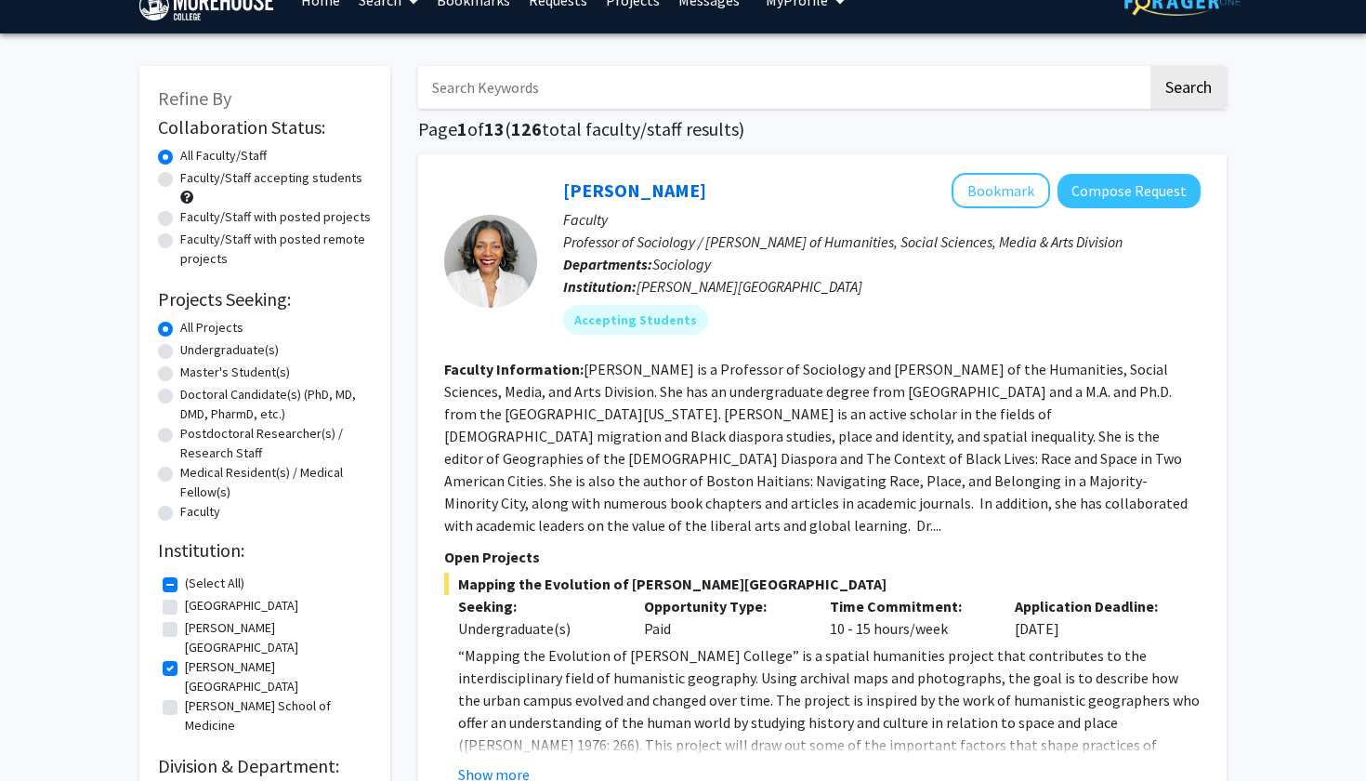
click at [185, 613] on label "[GEOGRAPHIC_DATA]" at bounding box center [241, 606] width 113 height 20
click at [185, 608] on input "[GEOGRAPHIC_DATA]" at bounding box center [191, 602] width 12 height 12
checkbox input "true"
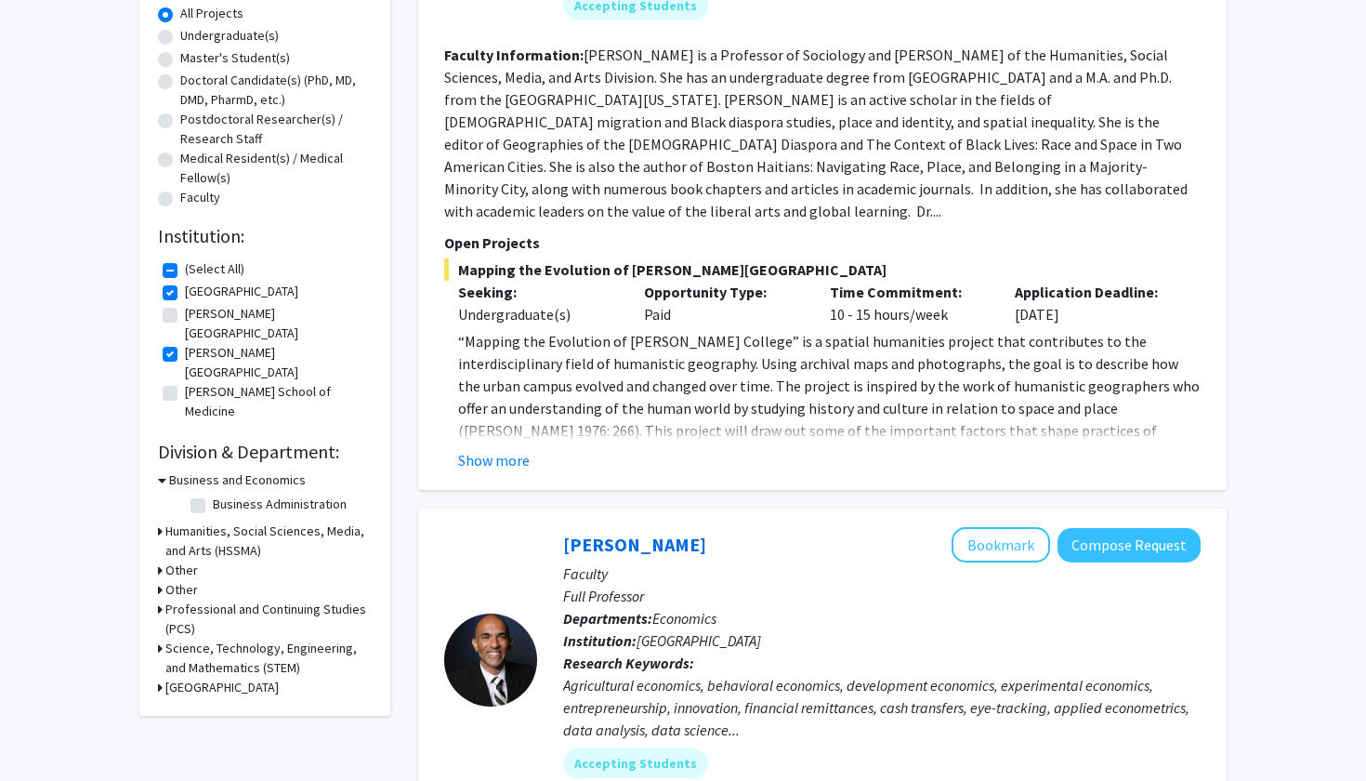
scroll to position [363, 0]
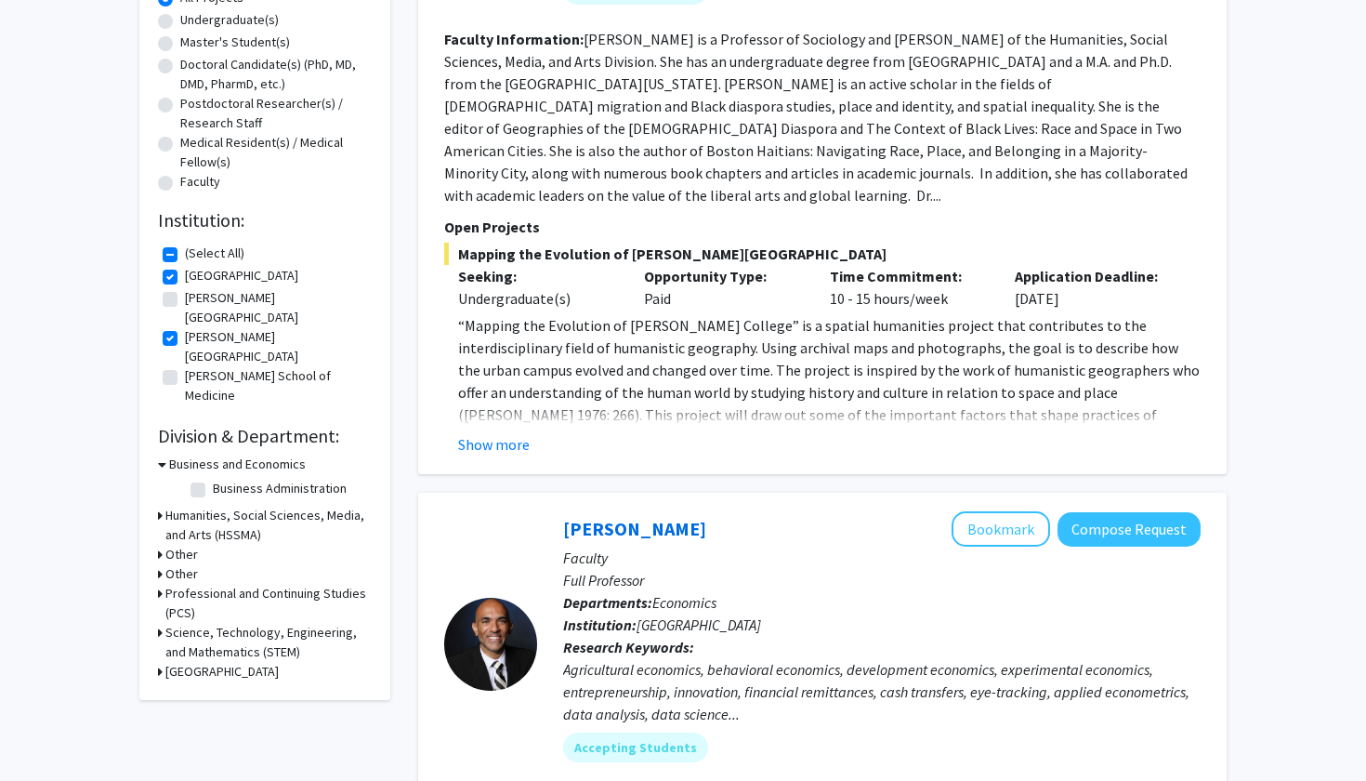
click at [165, 623] on h3 "Science, Technology, Engineering, and Mathematics (STEM)" at bounding box center [268, 642] width 206 height 39
click at [213, 689] on label "Biology" at bounding box center [234, 699] width 42 height 20
click at [213, 689] on input "Biology" at bounding box center [219, 695] width 12 height 12
checkbox input "true"
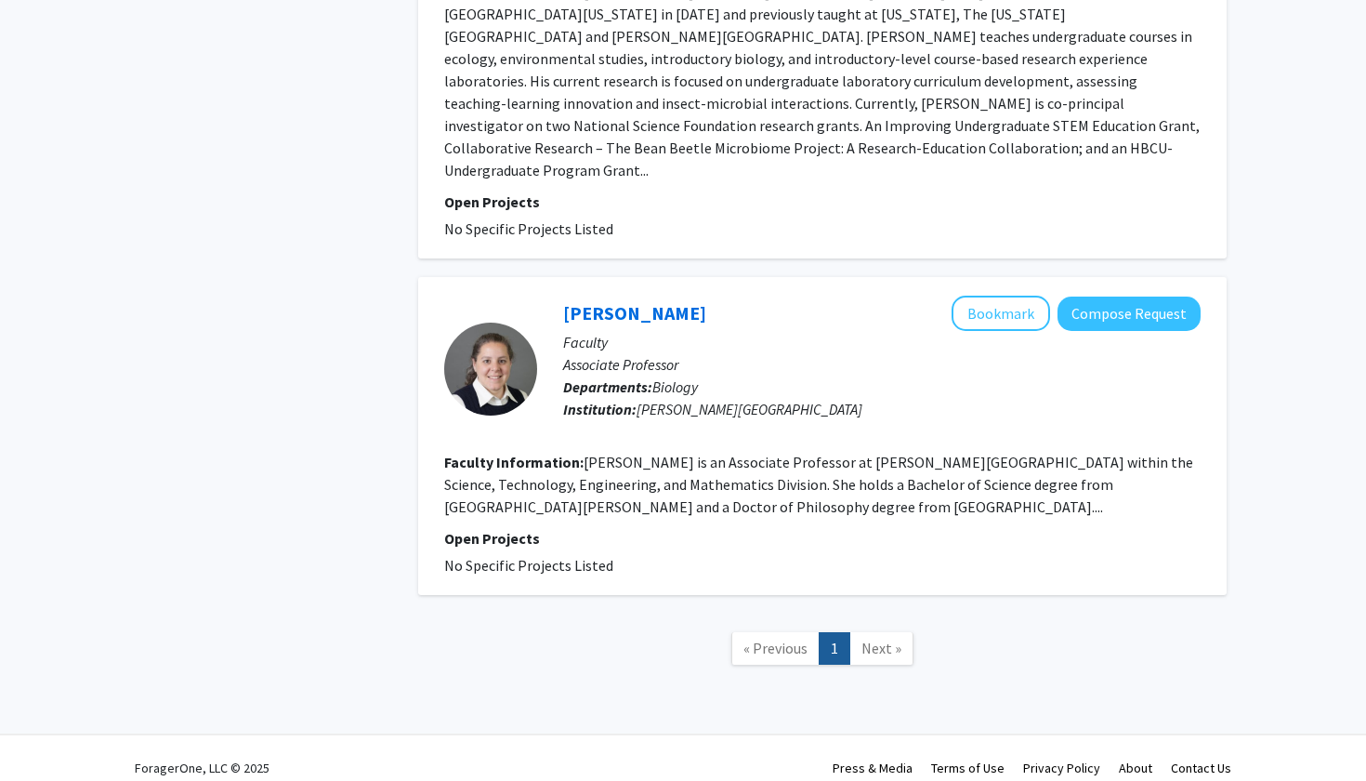
scroll to position [2724, 0]
click at [872, 639] on span "Next »" at bounding box center [881, 648] width 40 height 19
click at [890, 639] on span "Next »" at bounding box center [881, 648] width 40 height 19
click at [882, 639] on span "Next »" at bounding box center [881, 648] width 40 height 19
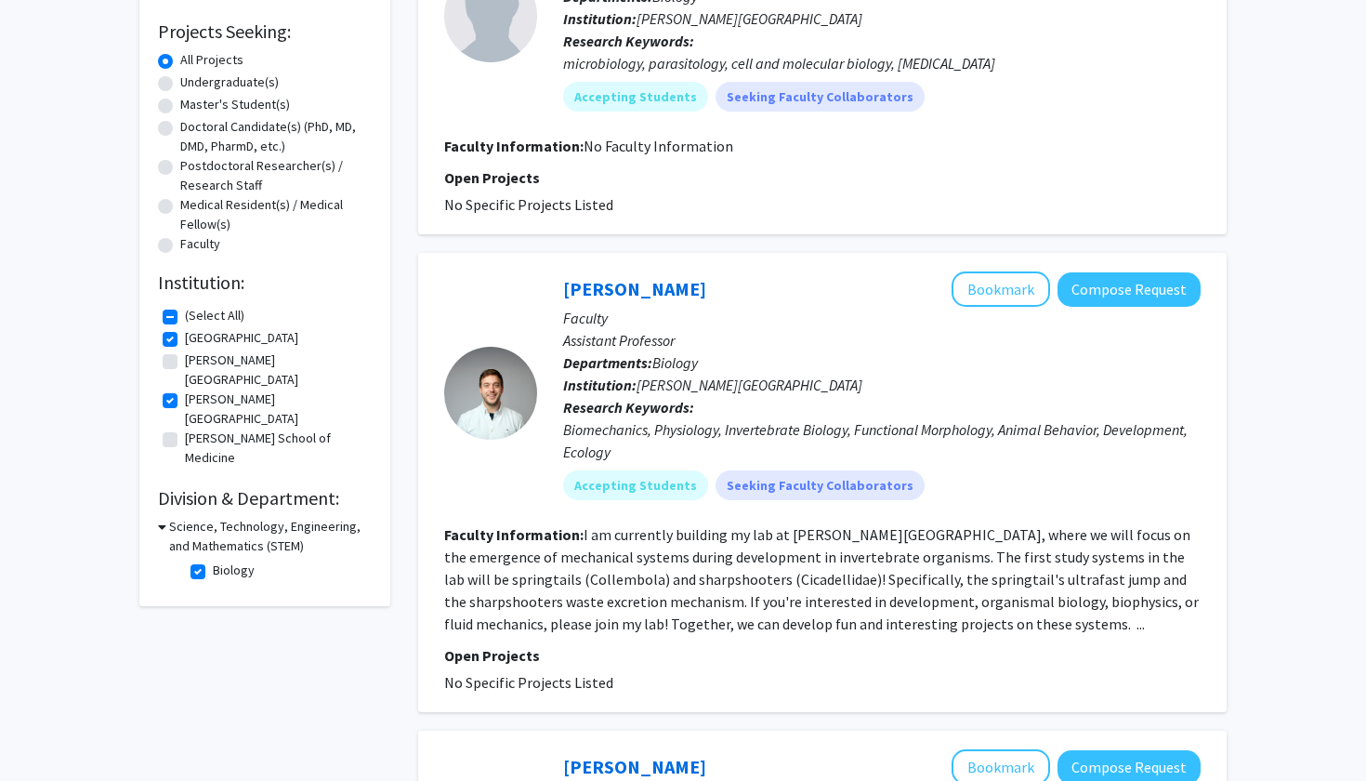
scroll to position [98, 0]
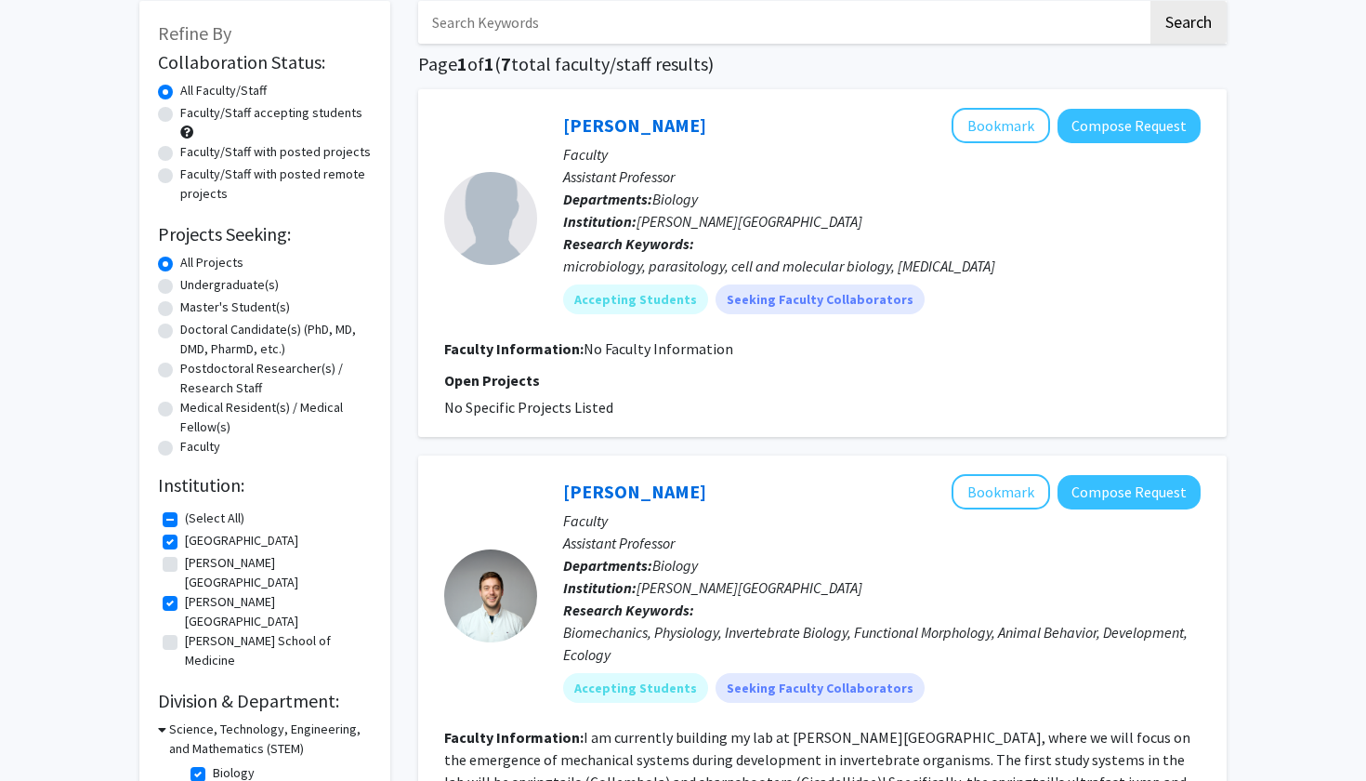
click at [185, 524] on label "(Select All)" at bounding box center [214, 518] width 59 height 20
click at [185, 520] on input "(Select All)" at bounding box center [191, 514] width 12 height 12
checkbox input "false"
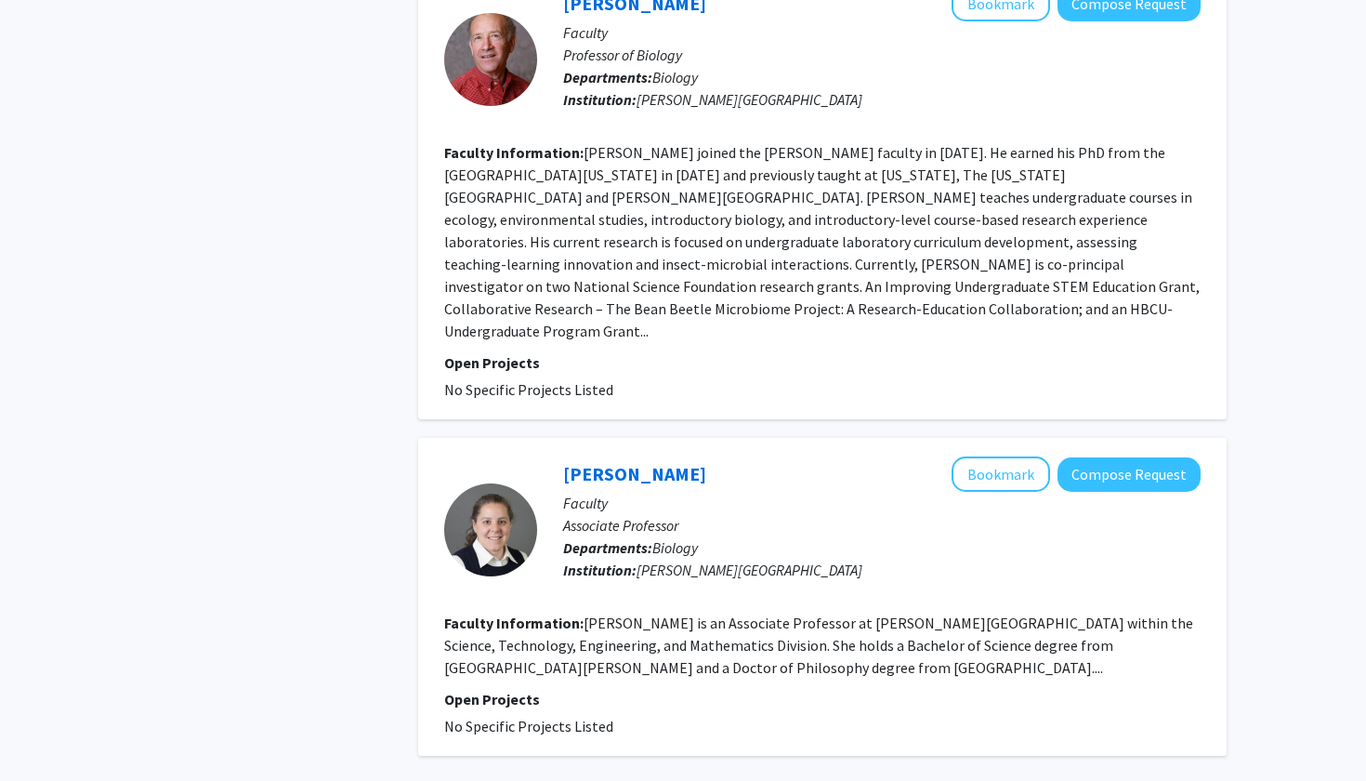
scroll to position [2651, 0]
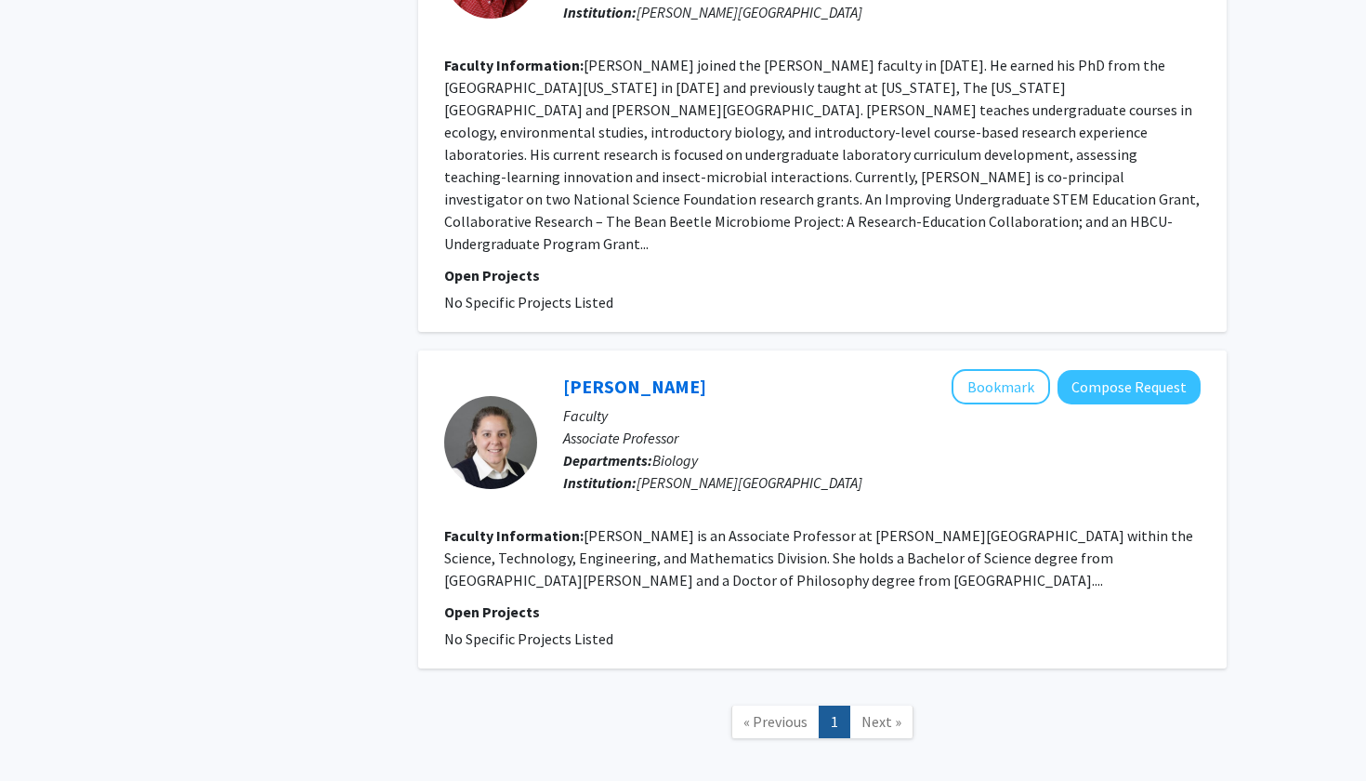
click at [879, 712] on span "Next »" at bounding box center [881, 721] width 40 height 19
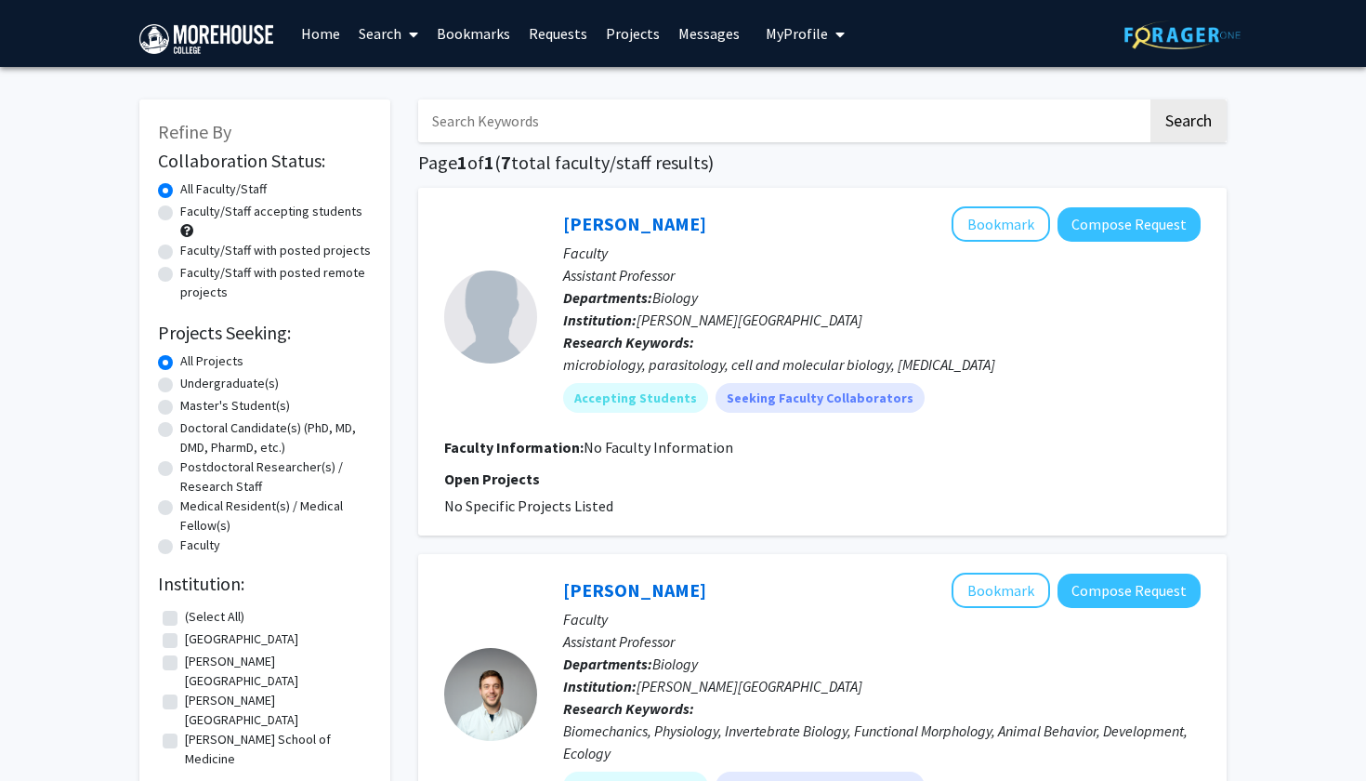
scroll to position [0, 0]
